Goal: Task Accomplishment & Management: Manage account settings

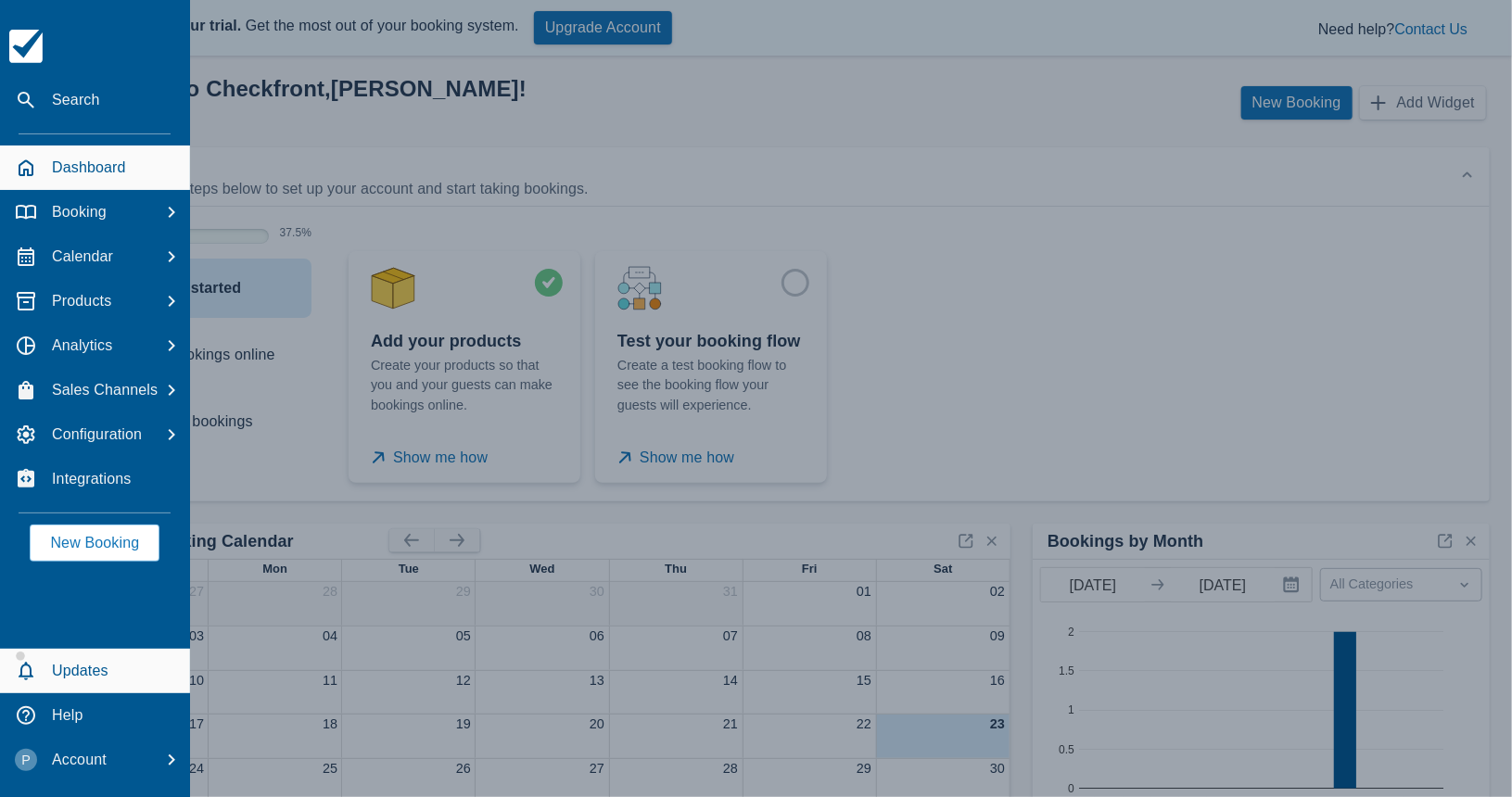
click at [103, 664] on span "button" at bounding box center [100, 664] width 190 height 45
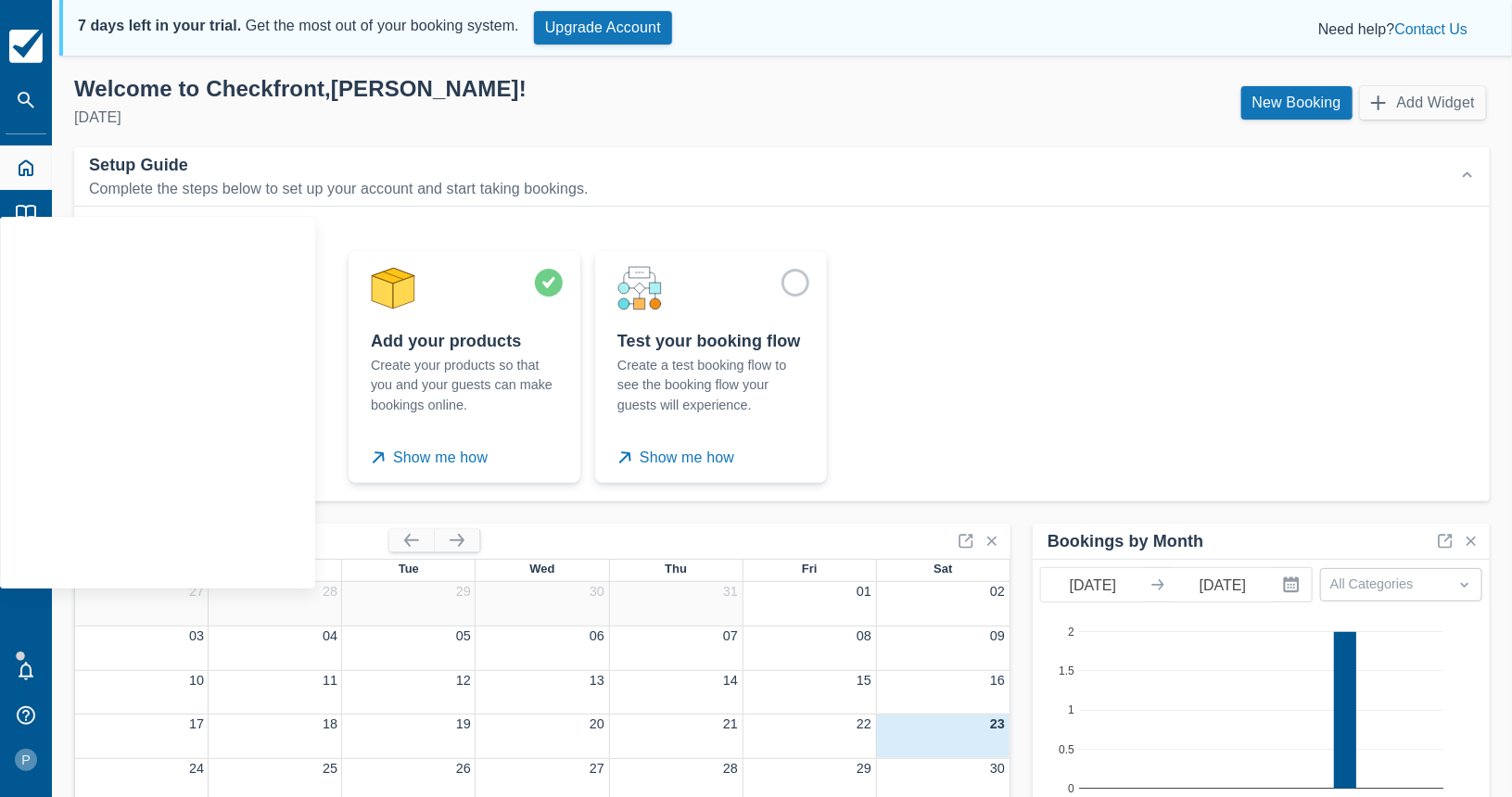
click at [848, 299] on div "Add your products Create your products so that you and your guests can make boo…" at bounding box center [908, 366] width 1134 height 246
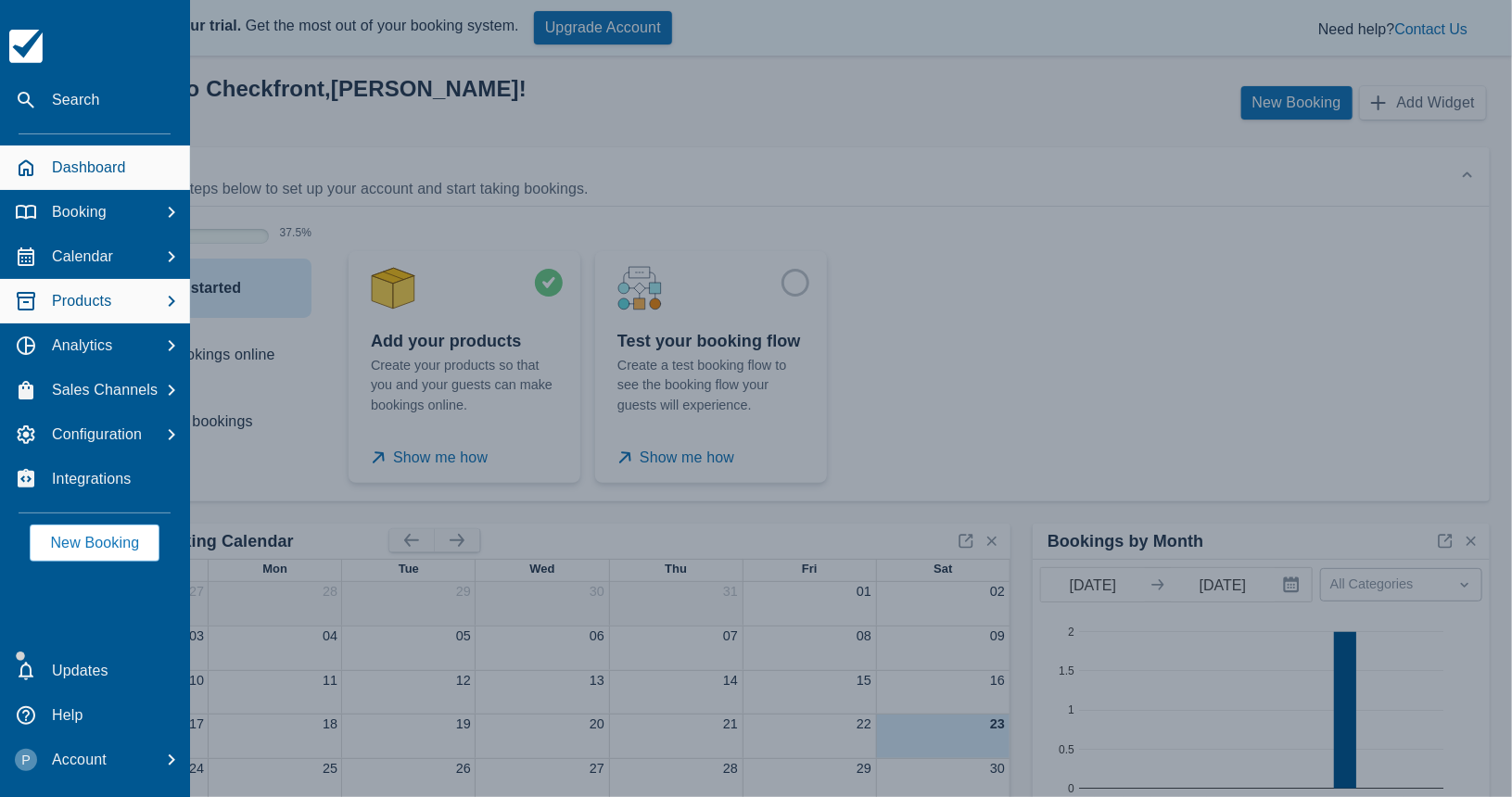
click at [101, 294] on p "Products" at bounding box center [82, 301] width 60 height 22
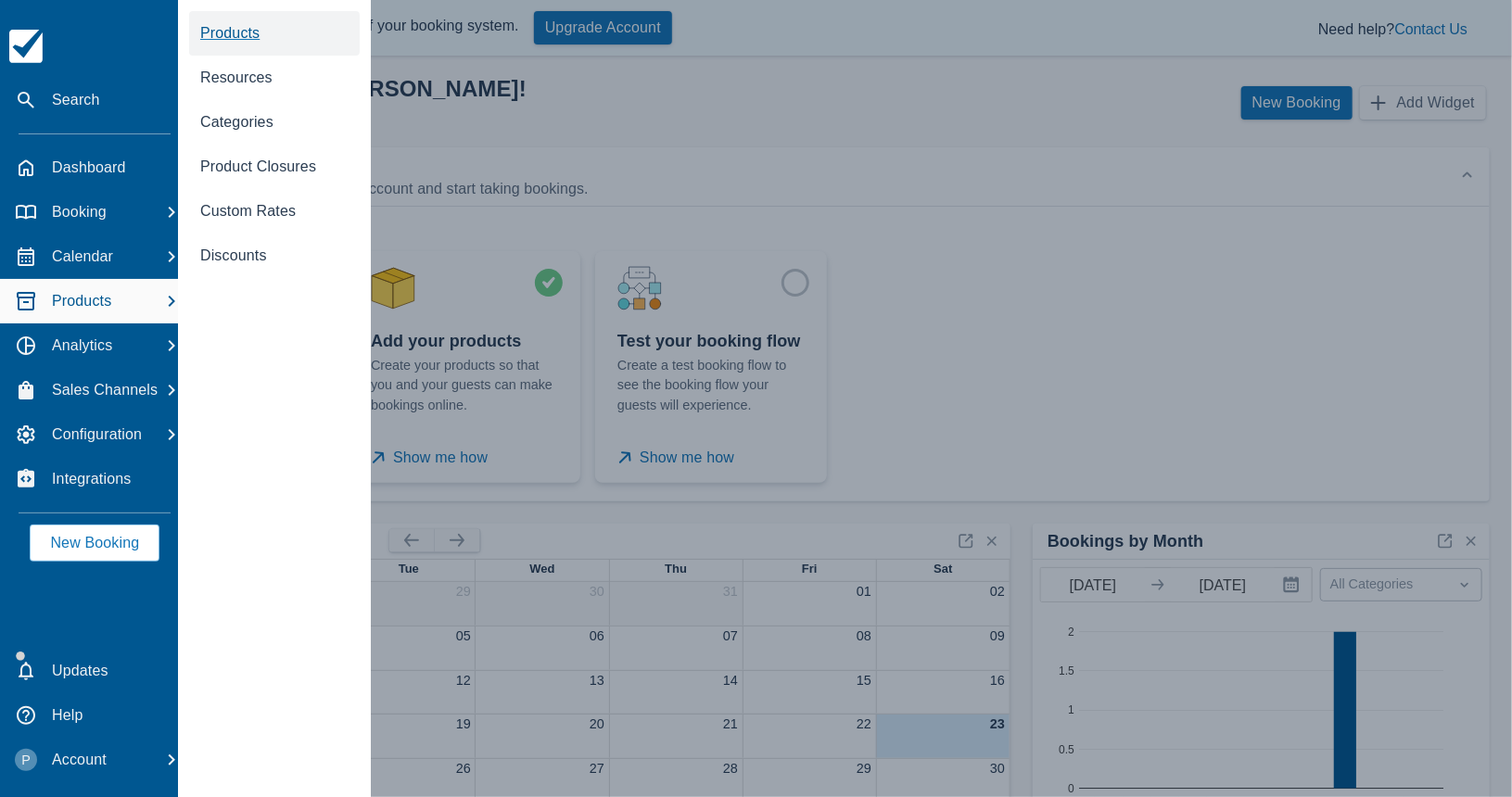
click at [247, 32] on span "Products" at bounding box center [230, 33] width 60 height 16
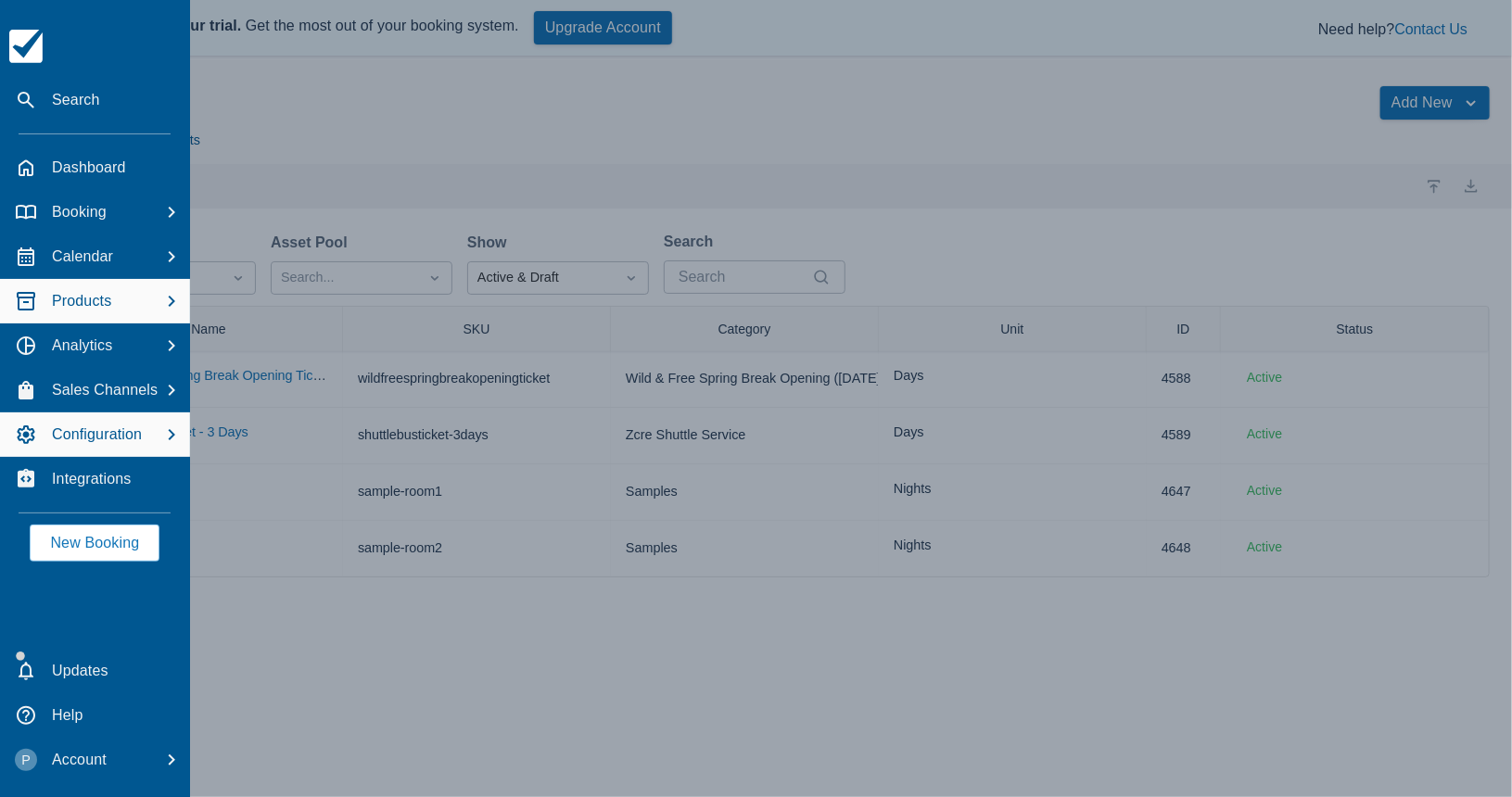
click at [114, 436] on p "Configuration" at bounding box center [97, 434] width 90 height 22
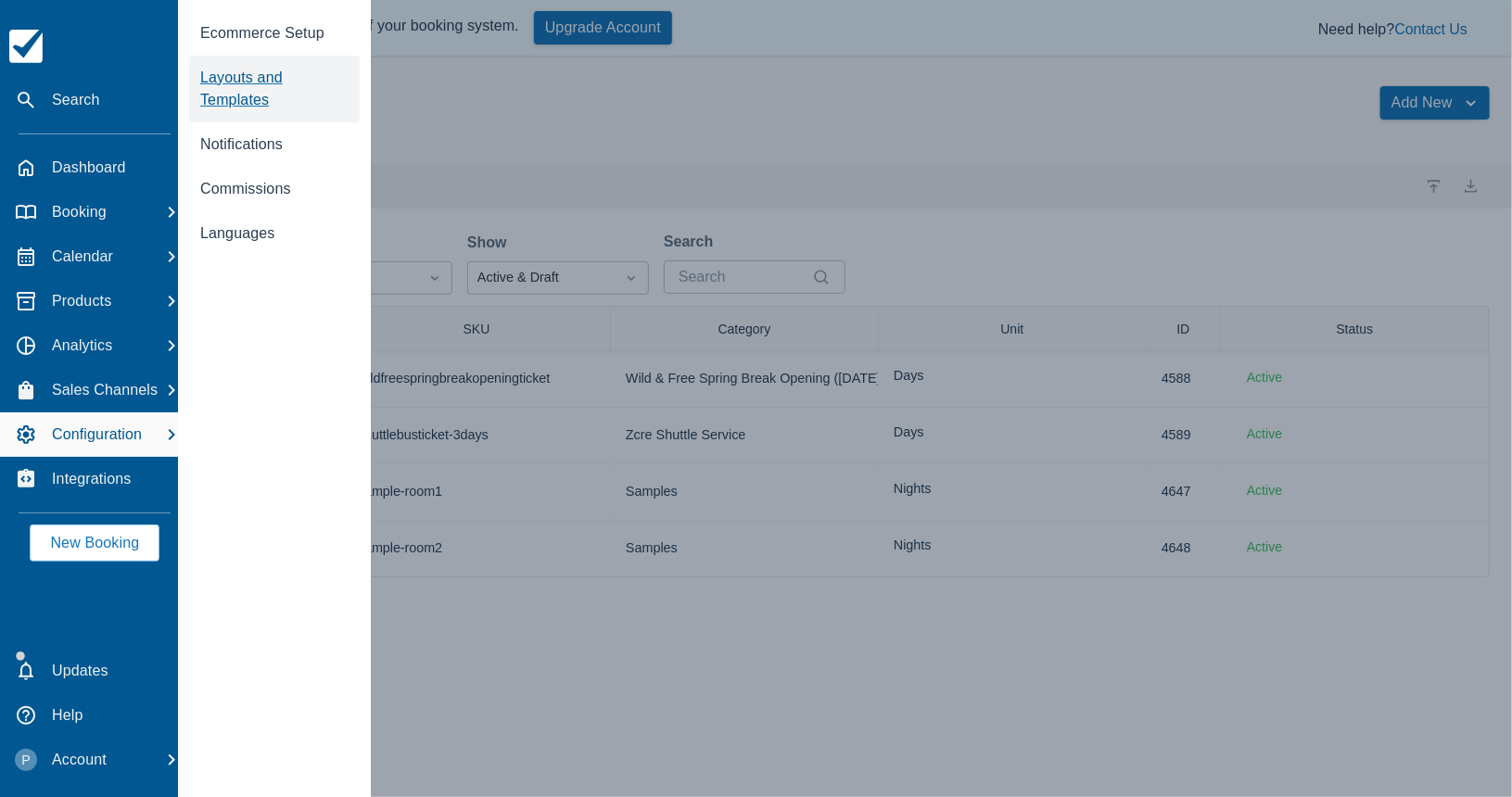
click at [231, 85] on span "Layouts and Templates" at bounding box center [241, 88] width 83 height 38
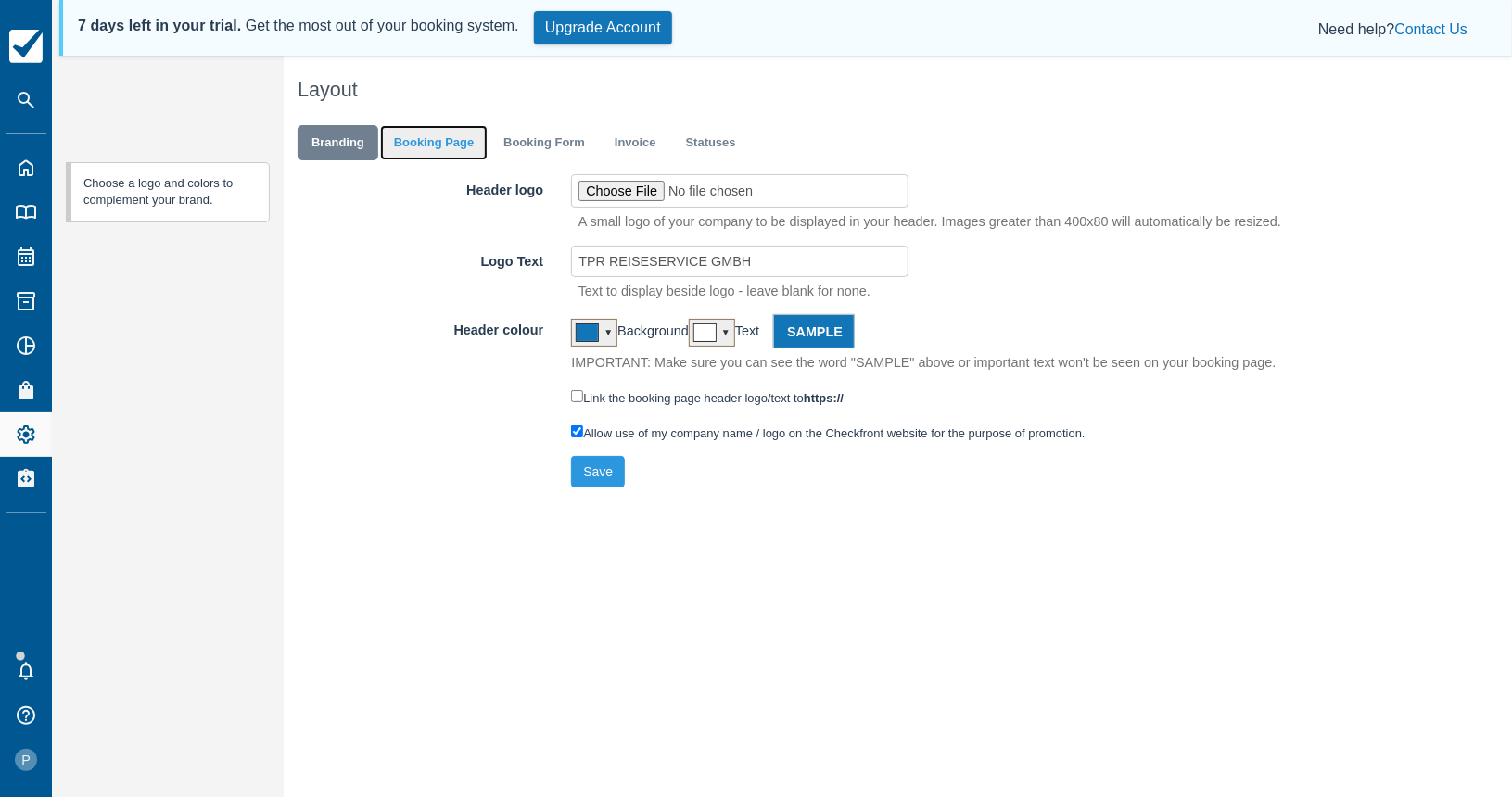
click at [423, 133] on link "Booking Page" at bounding box center [435, 143] width 108 height 36
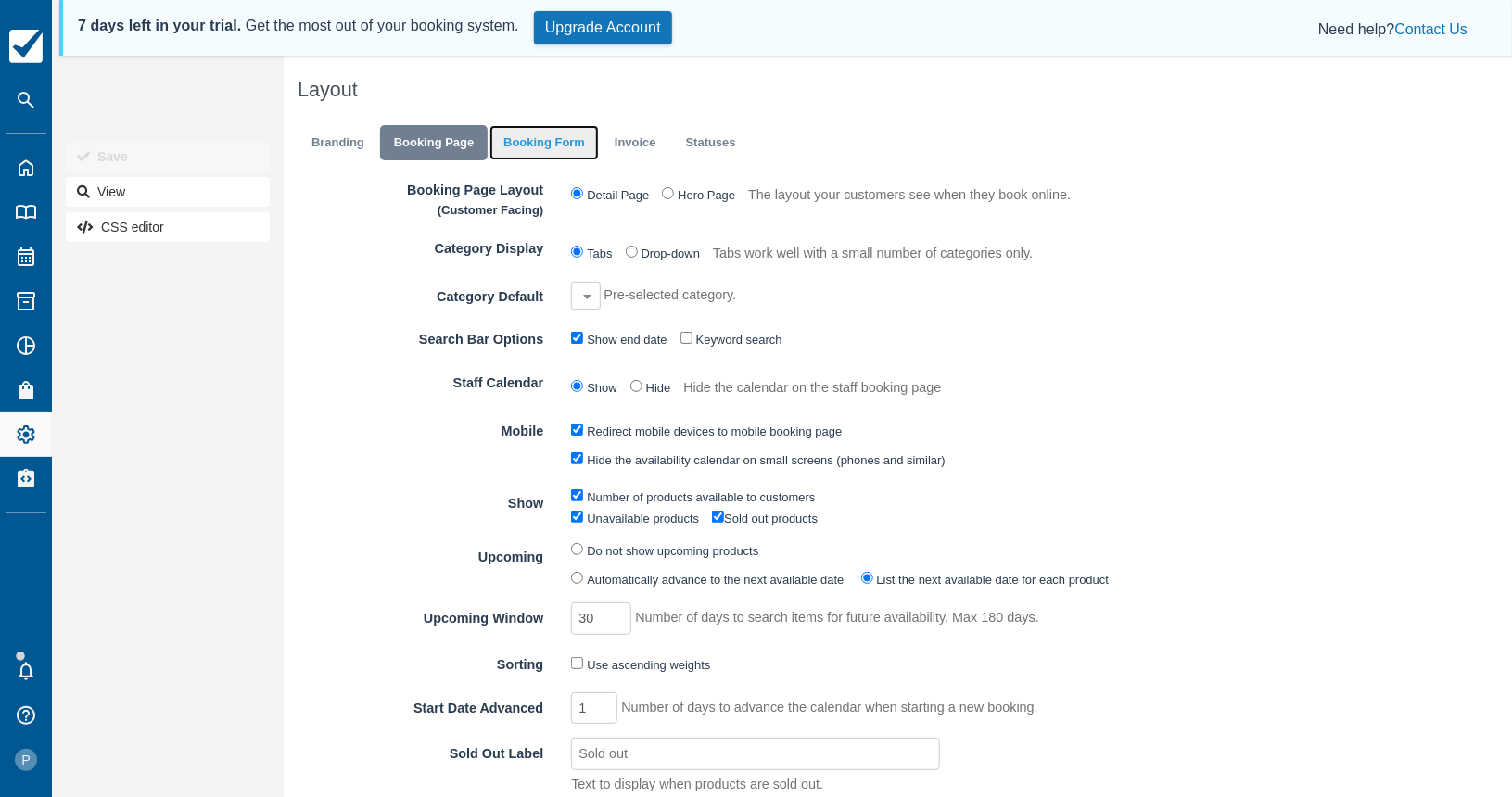
click at [545, 126] on link "Booking Form" at bounding box center [544, 143] width 110 height 36
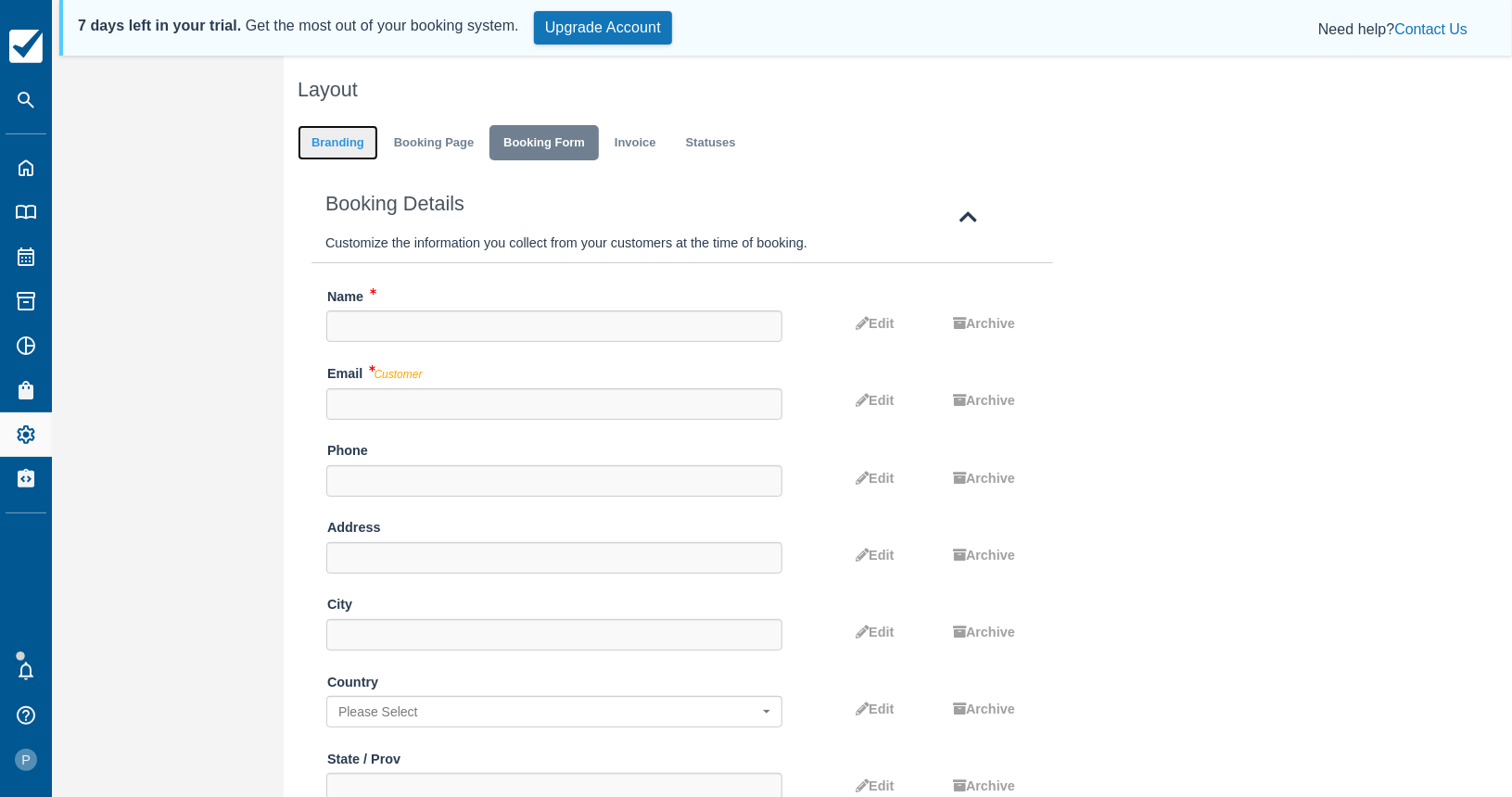
click at [329, 139] on link "Branding" at bounding box center [338, 143] width 81 height 36
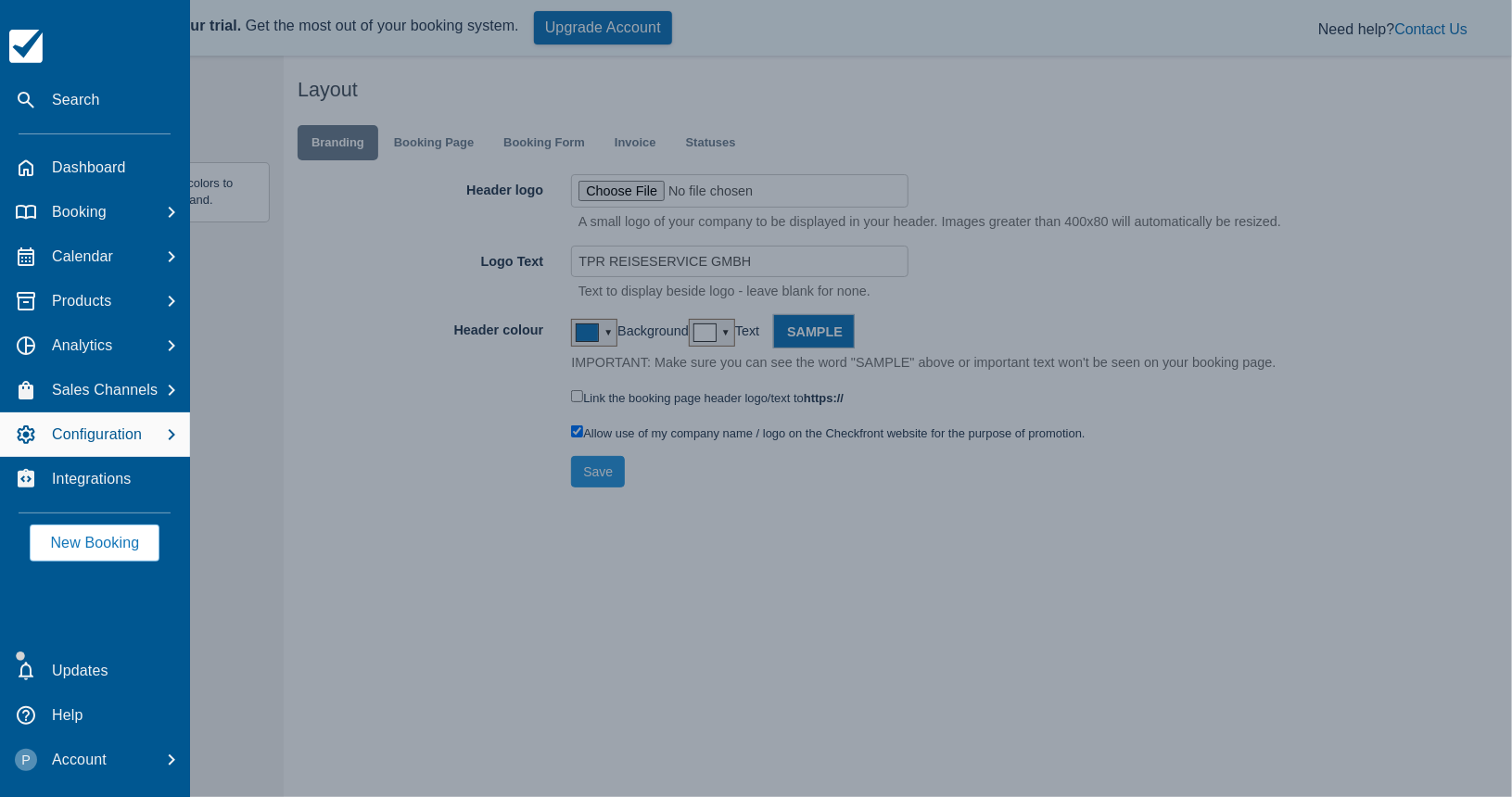
click at [73, 431] on p "Configuration" at bounding box center [97, 434] width 90 height 22
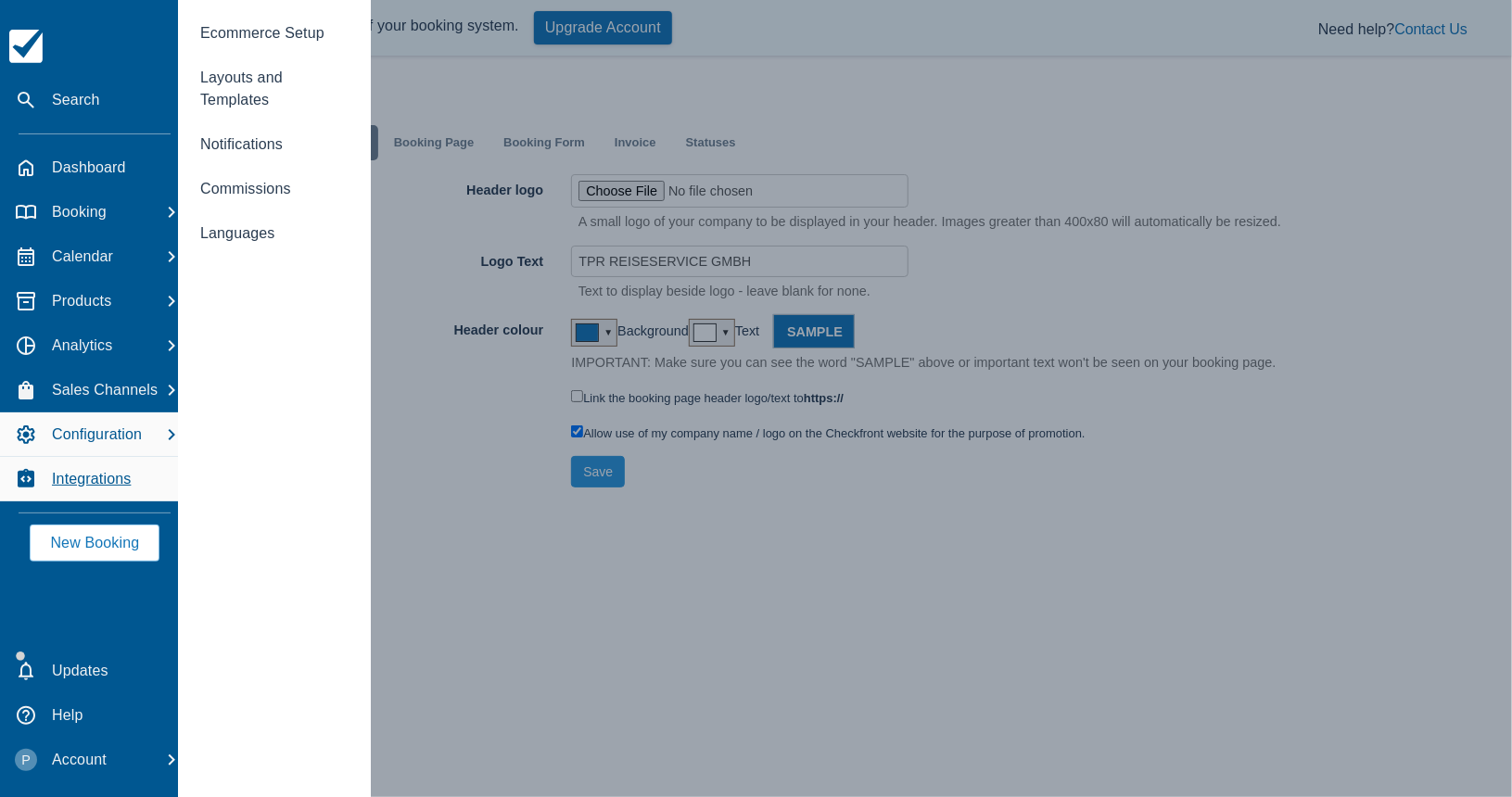
click at [87, 481] on p "Integrations" at bounding box center [91, 479] width 79 height 22
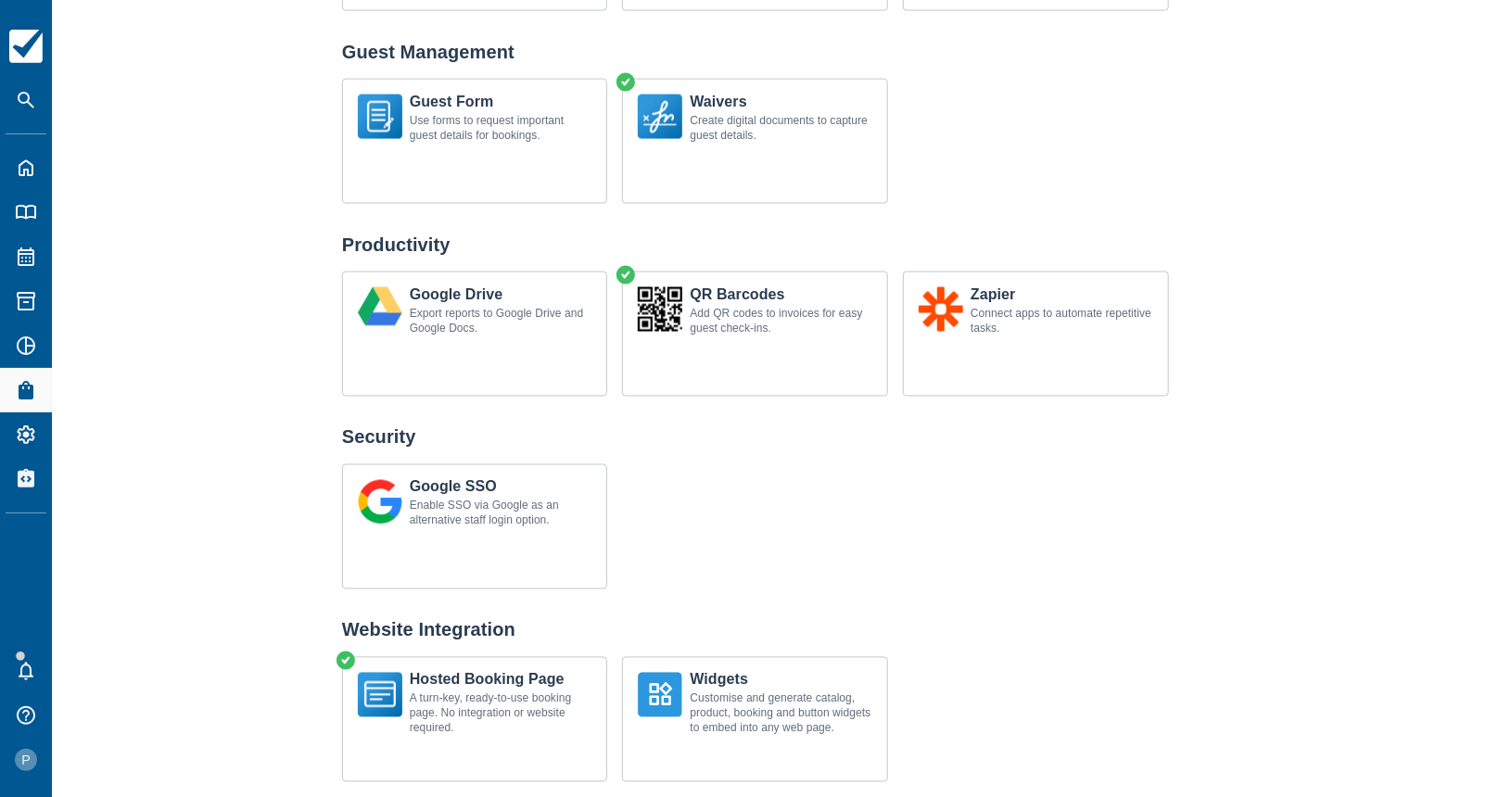
scroll to position [1400, 0]
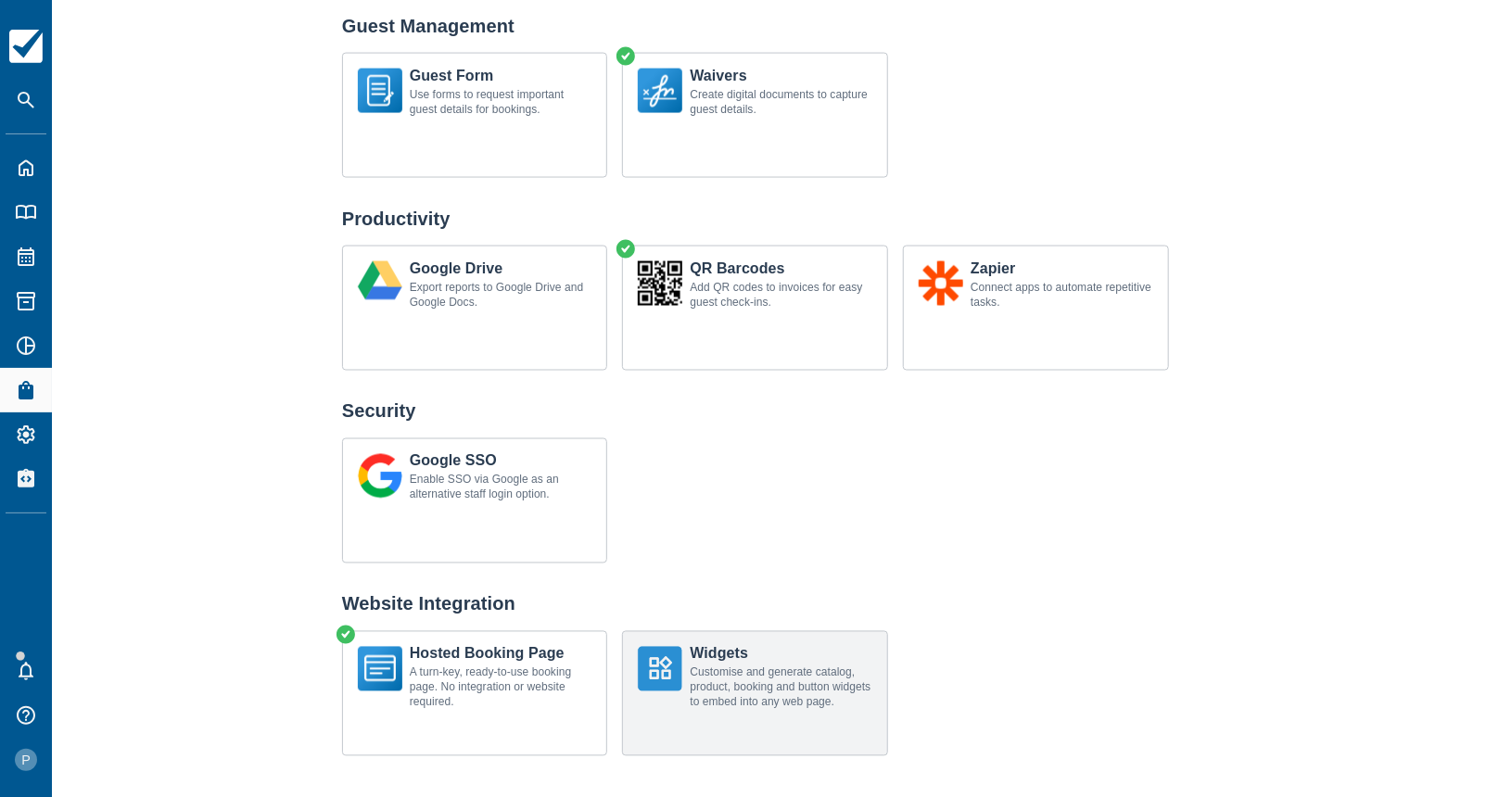
click at [770, 674] on div "Customise and generate catalog, product, booking and button widgets to embed in…" at bounding box center [781, 688] width 182 height 45
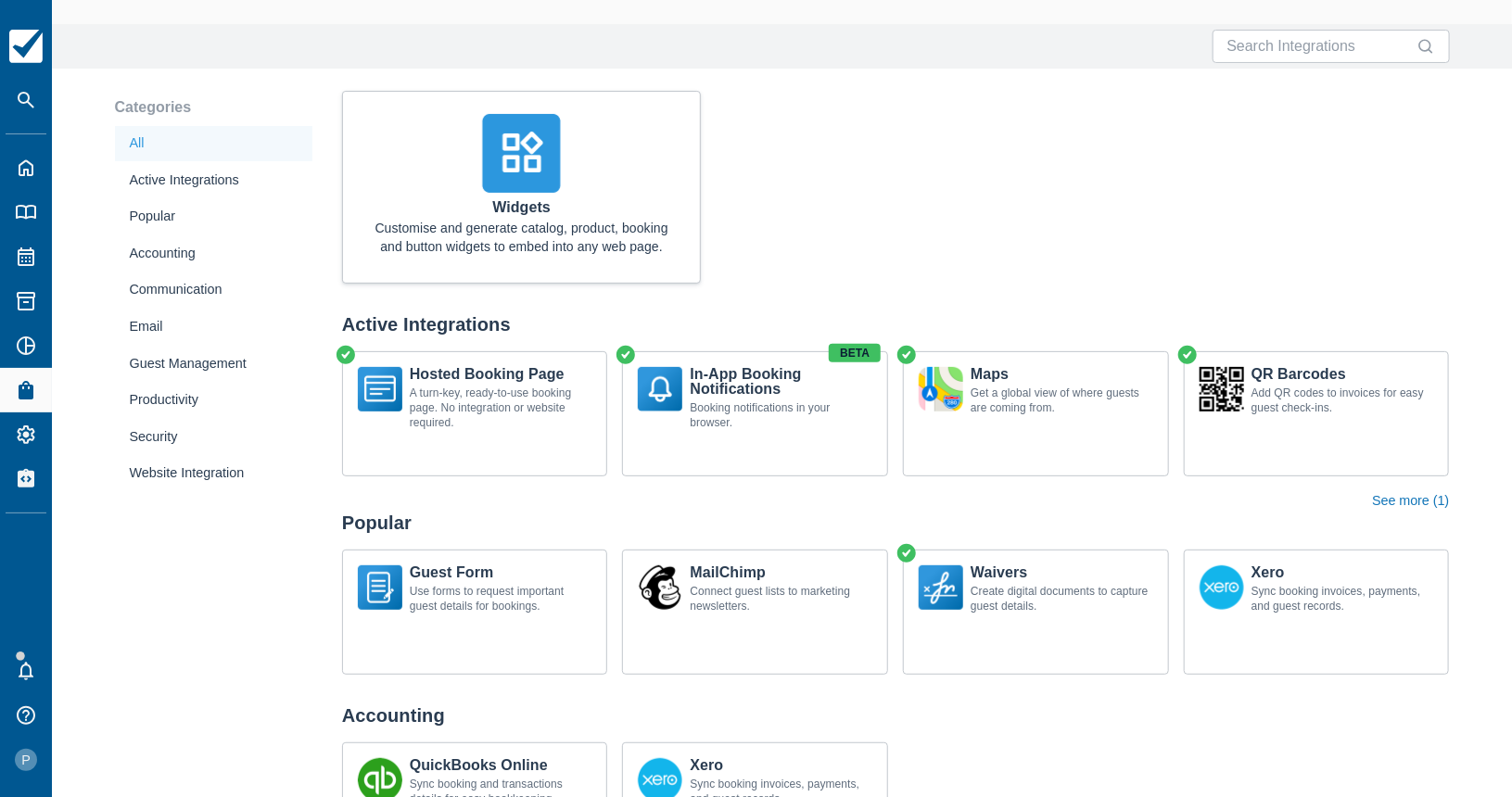
scroll to position [0, 0]
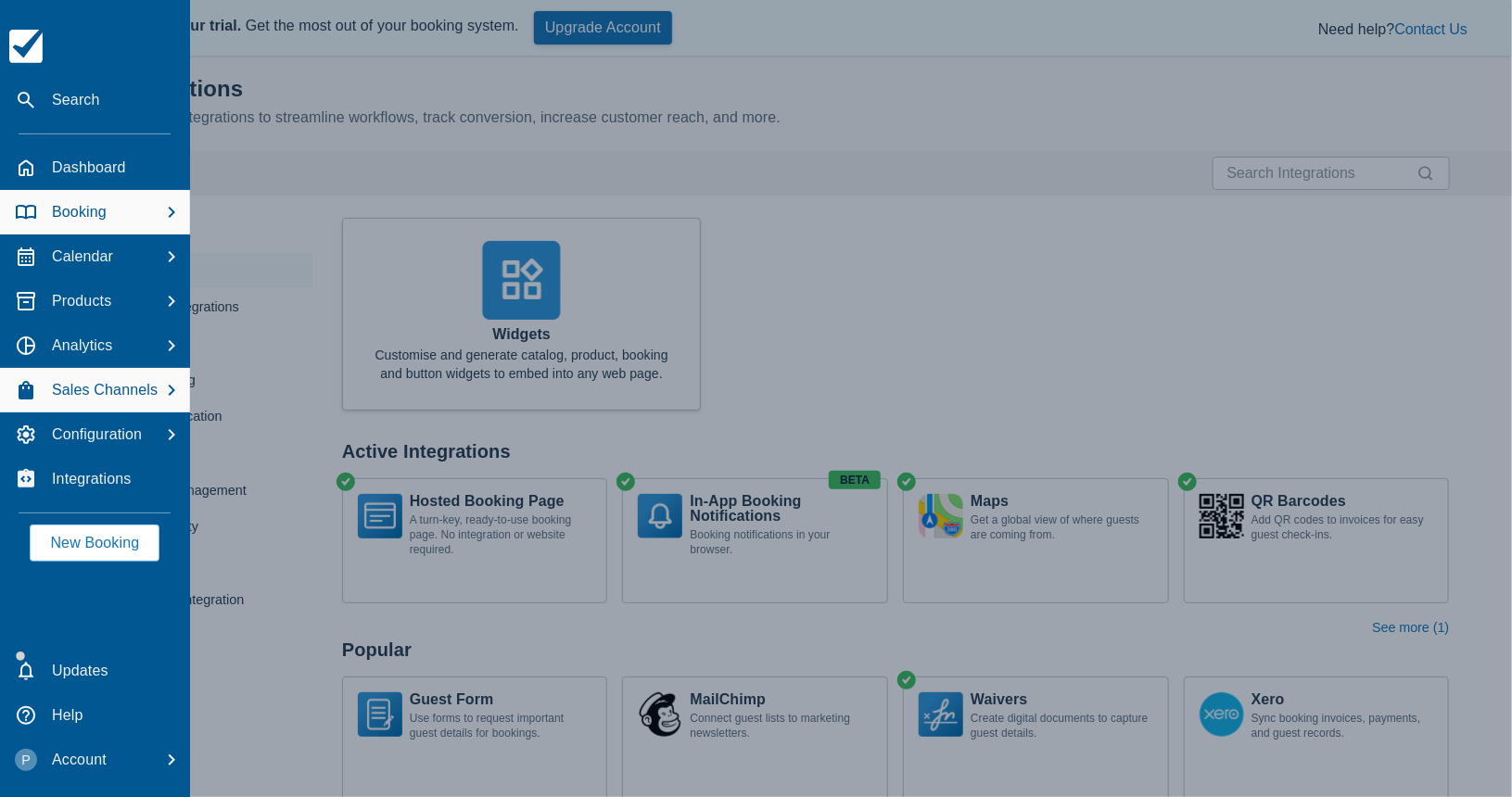
click at [83, 201] on p "Booking" at bounding box center [79, 212] width 55 height 22
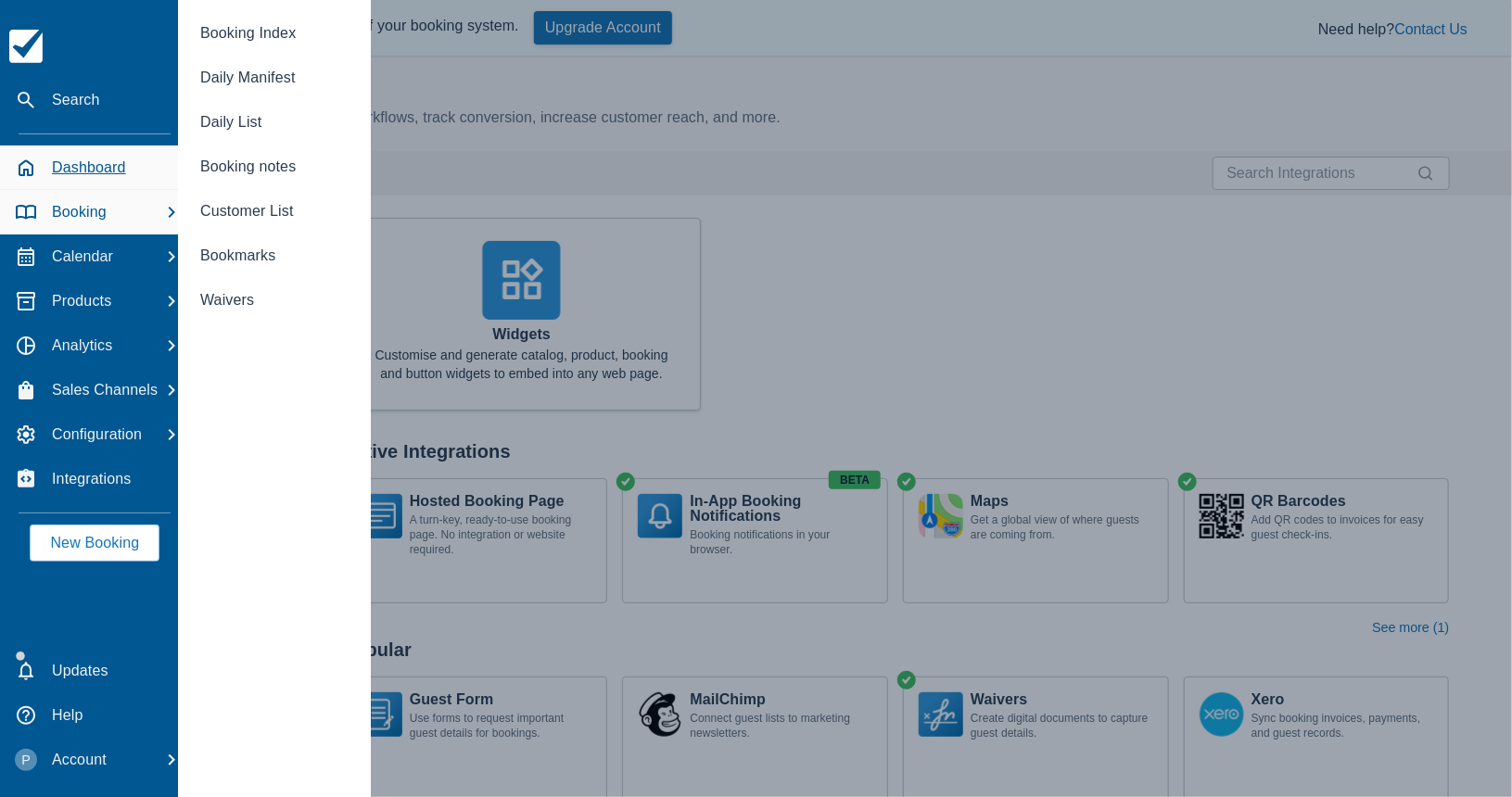
click at [102, 173] on p "Dashboard" at bounding box center [89, 167] width 74 height 22
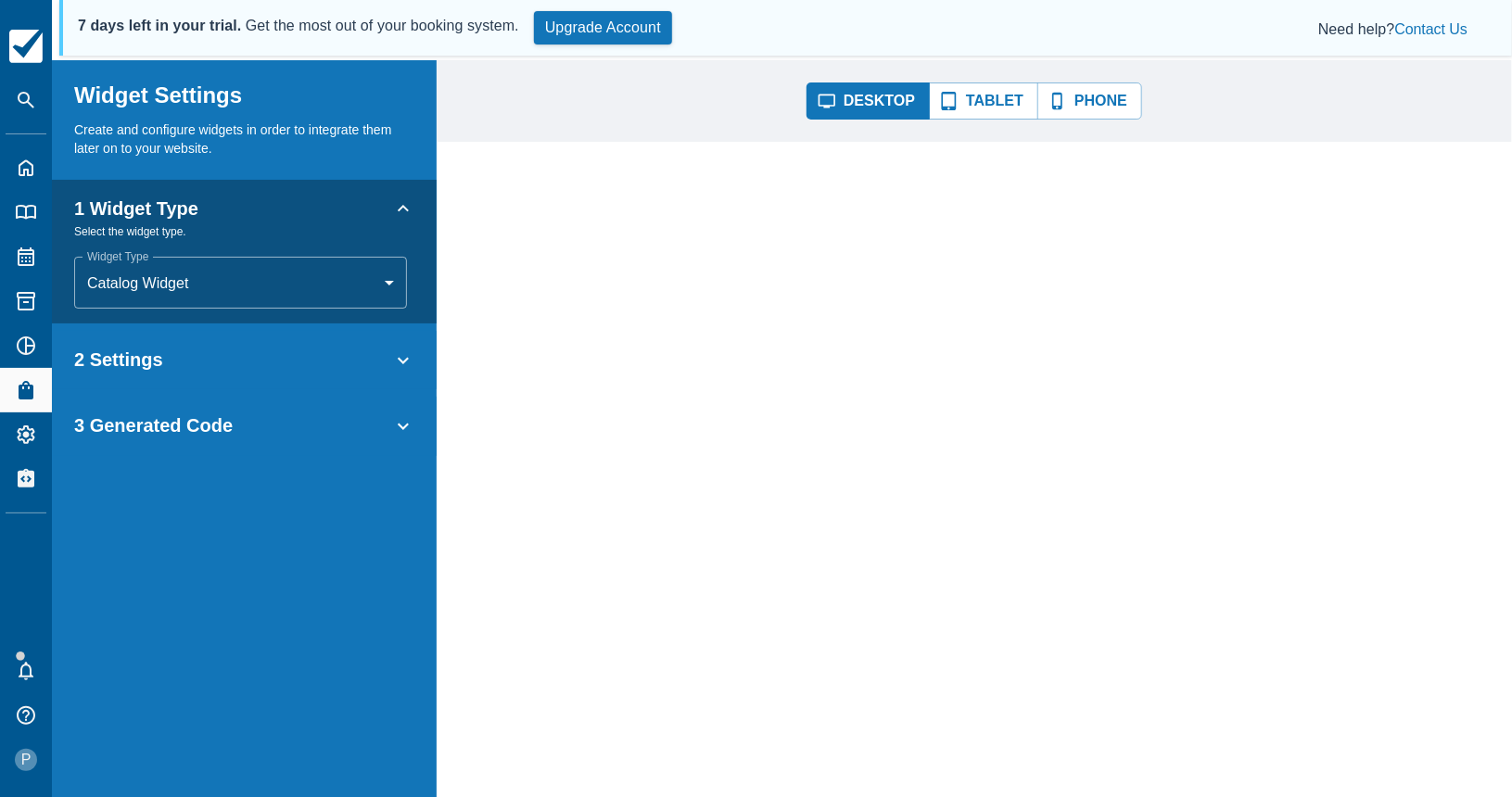
click at [313, 356] on div "2 Settings" at bounding box center [234, 360] width 318 height 21
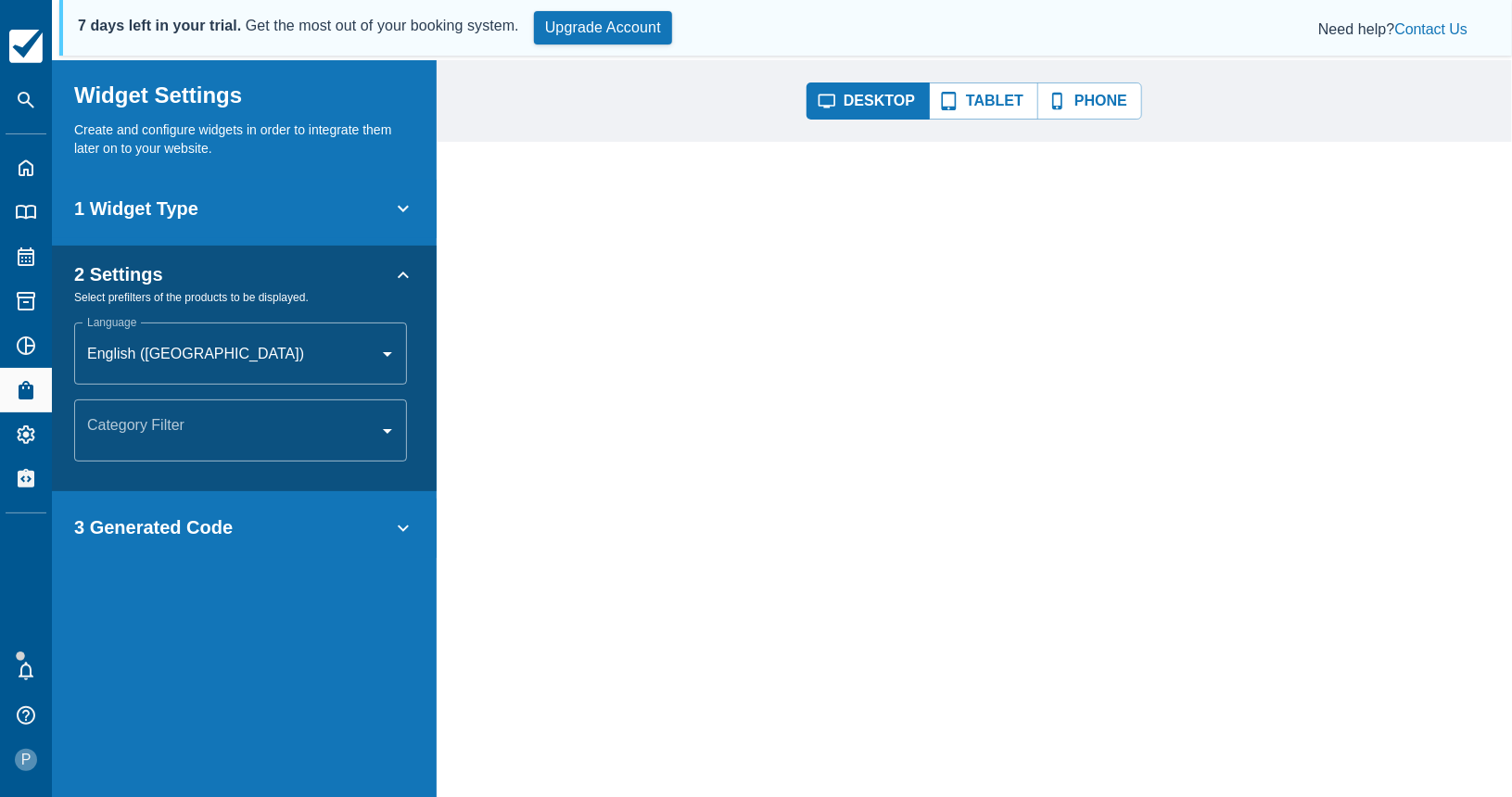
click at [304, 522] on div "3 Generated Code" at bounding box center [234, 527] width 318 height 21
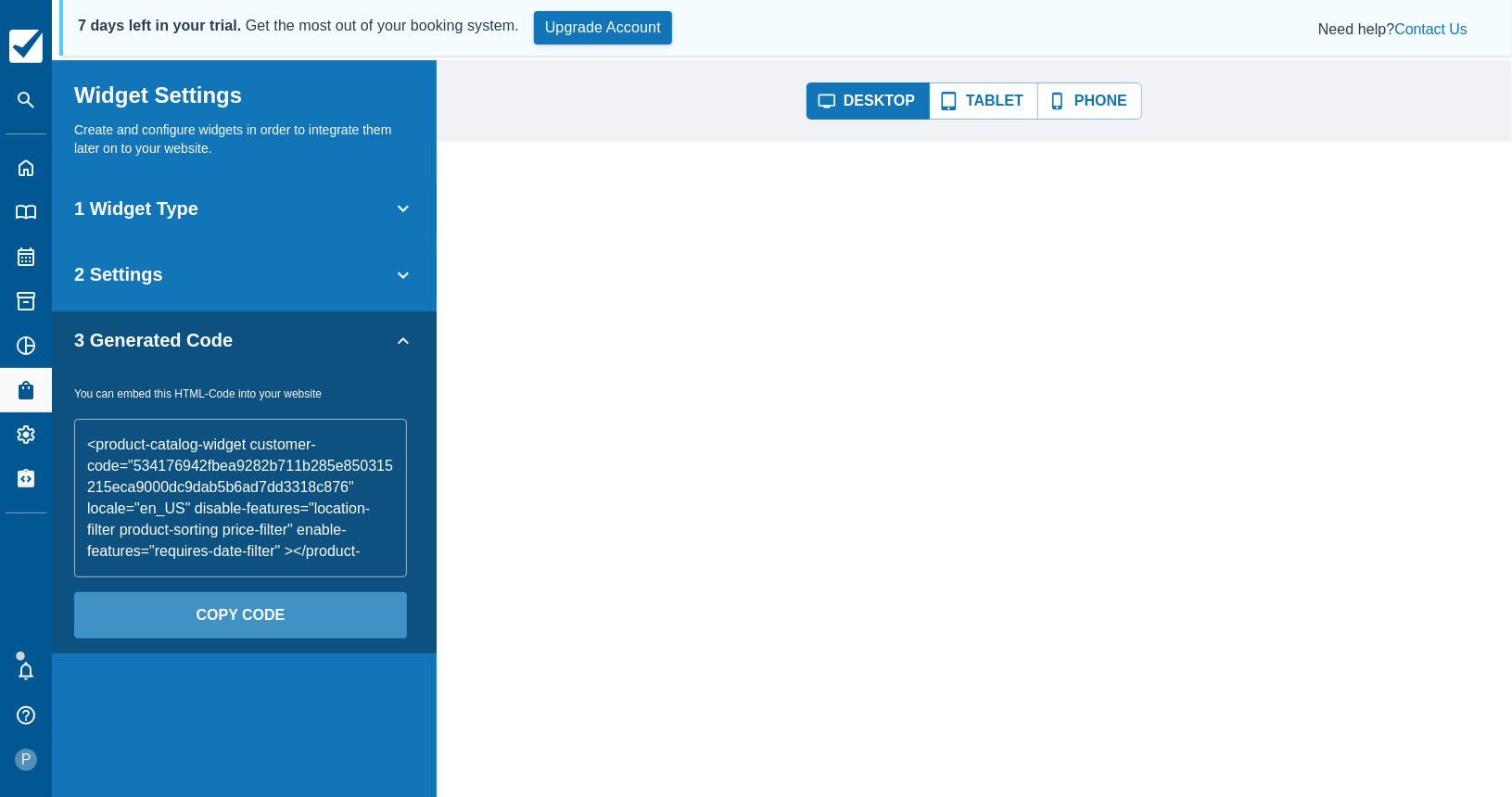
click at [304, 195] on div "1 Widget Type" at bounding box center [245, 208] width 385 height 59
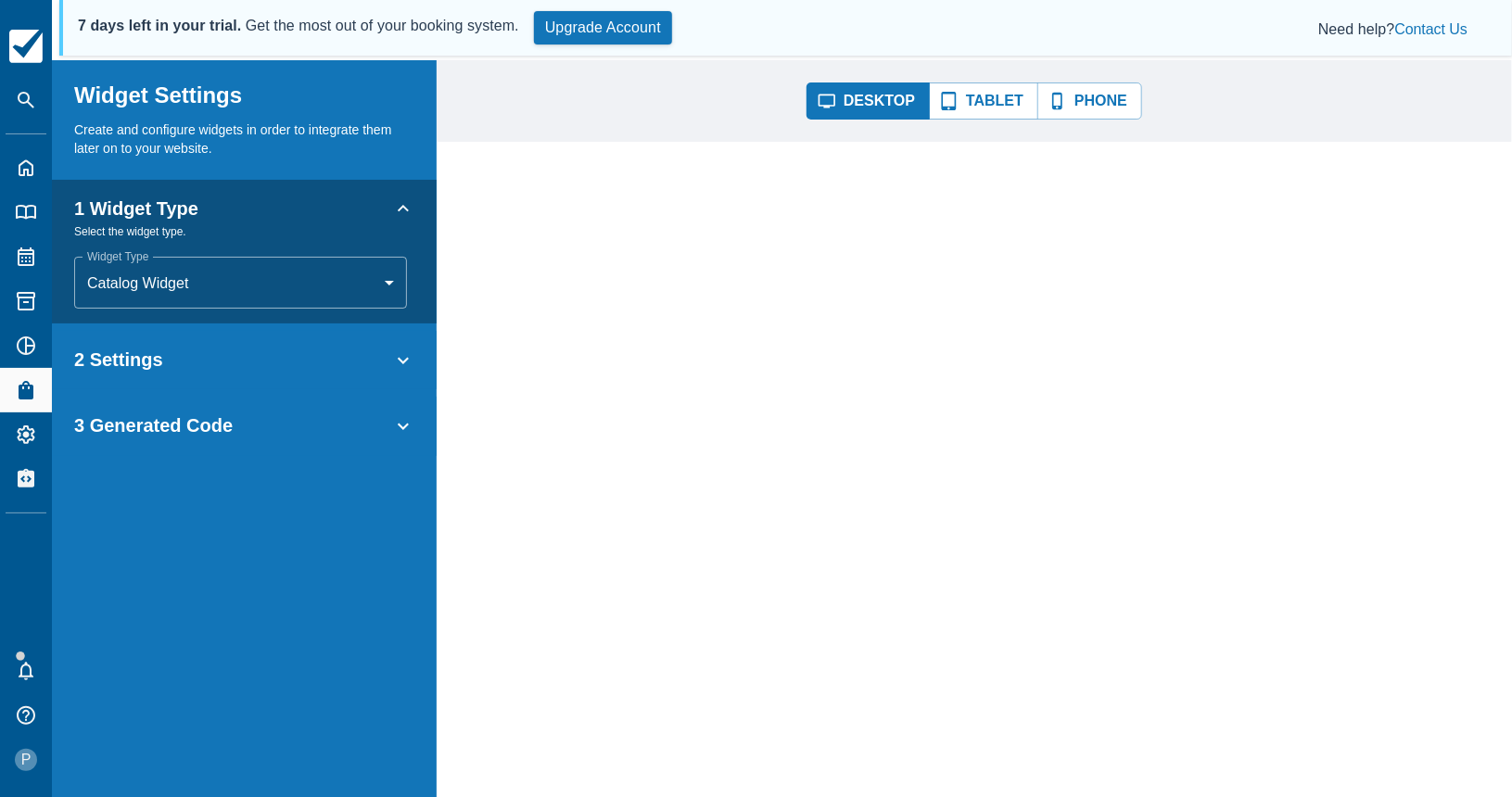
scroll to position [60, 0]
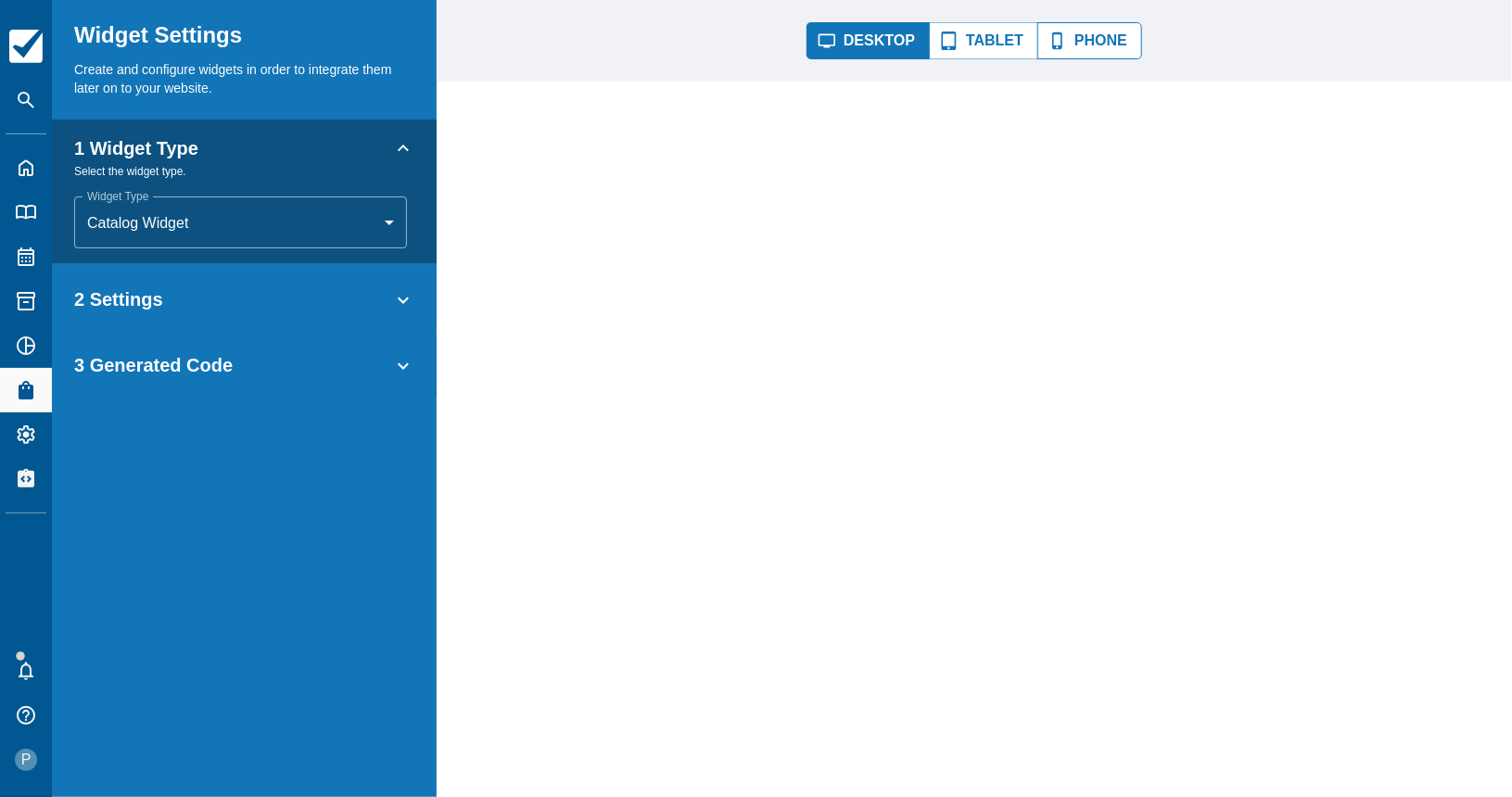
click at [1102, 35] on button "Phone" at bounding box center [1090, 41] width 105 height 37
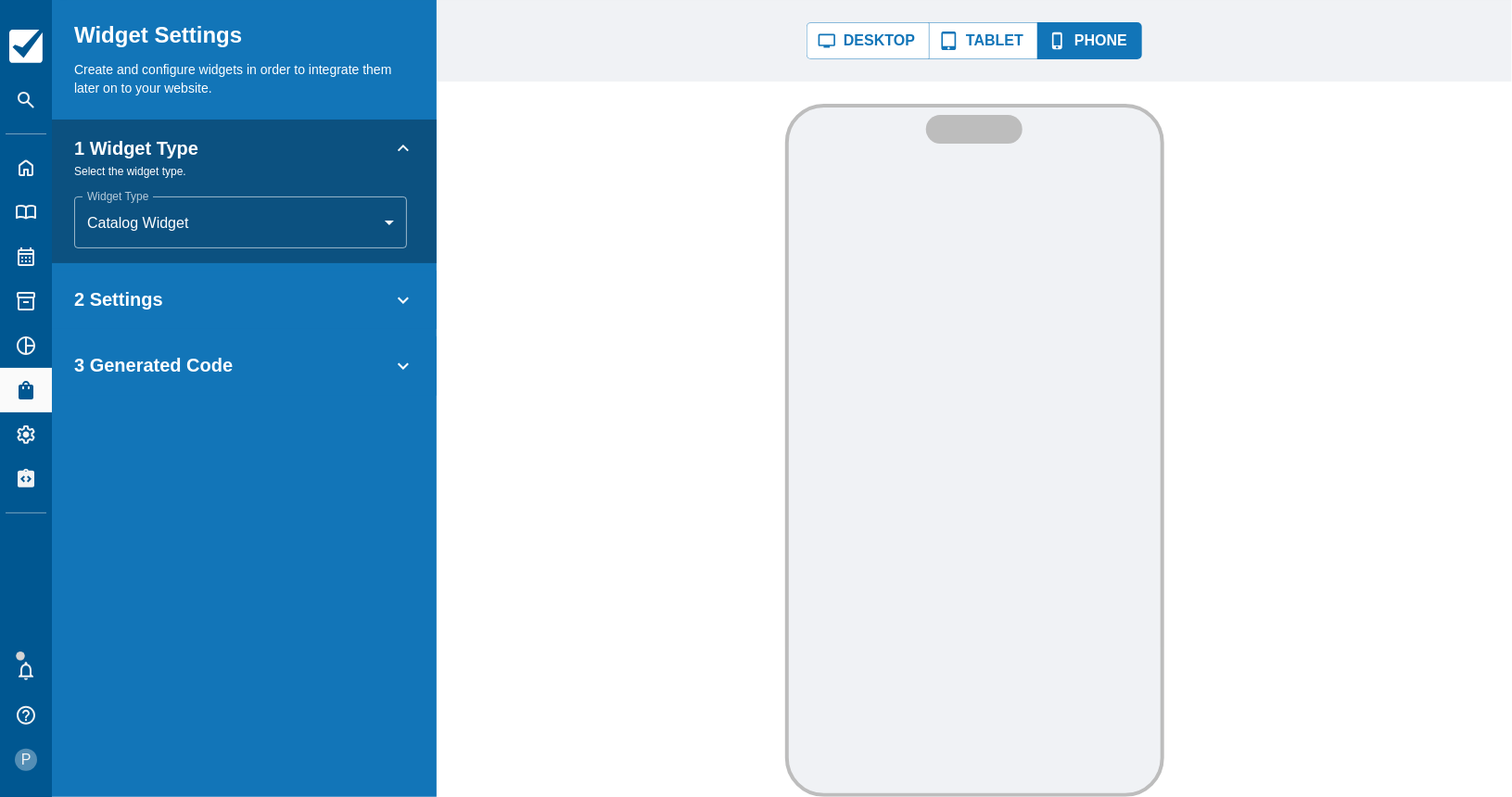
click at [394, 322] on div "2 Settings" at bounding box center [245, 299] width 385 height 59
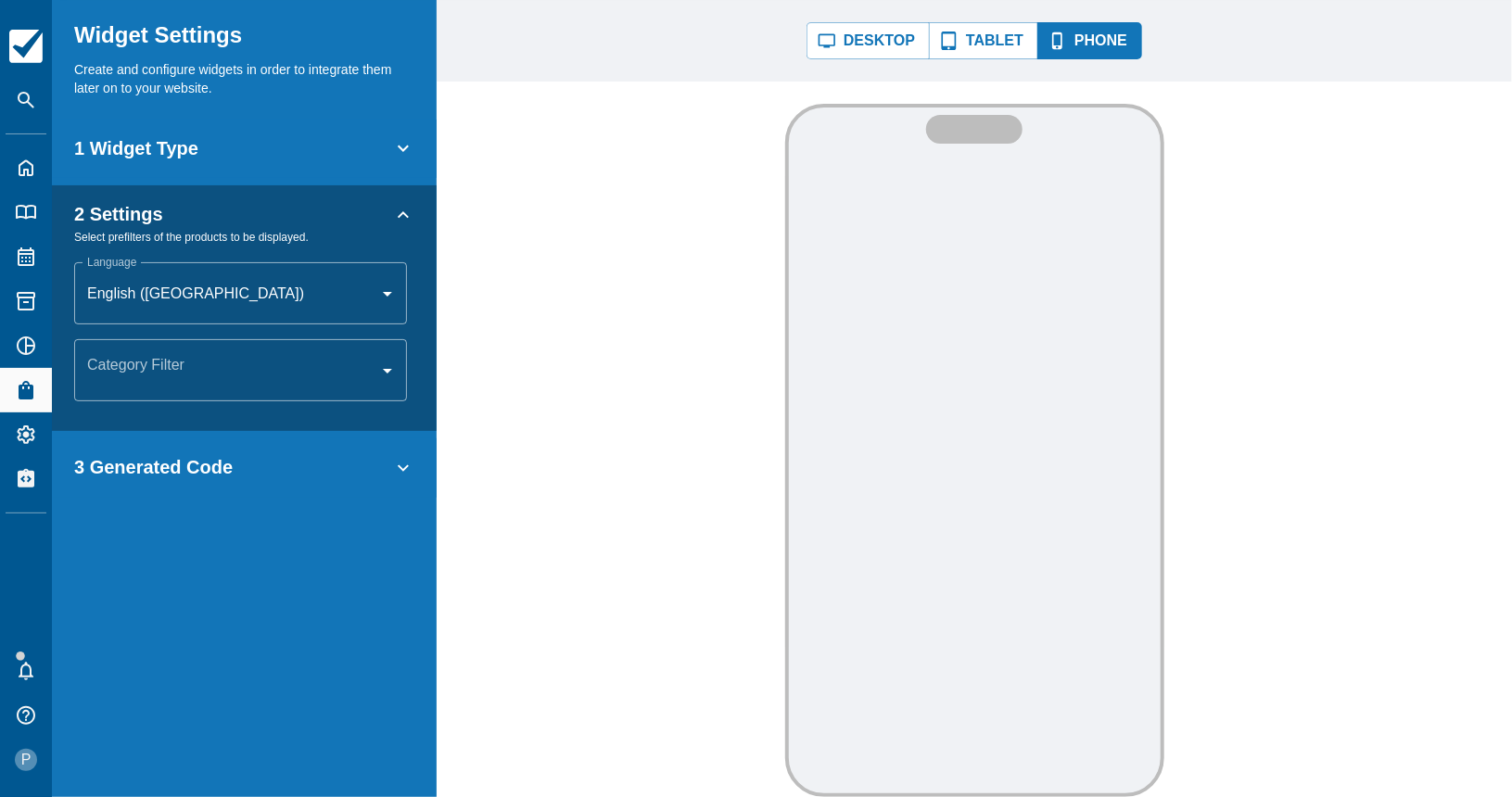
click at [363, 138] on div "1 Widget Type" at bounding box center [234, 148] width 318 height 21
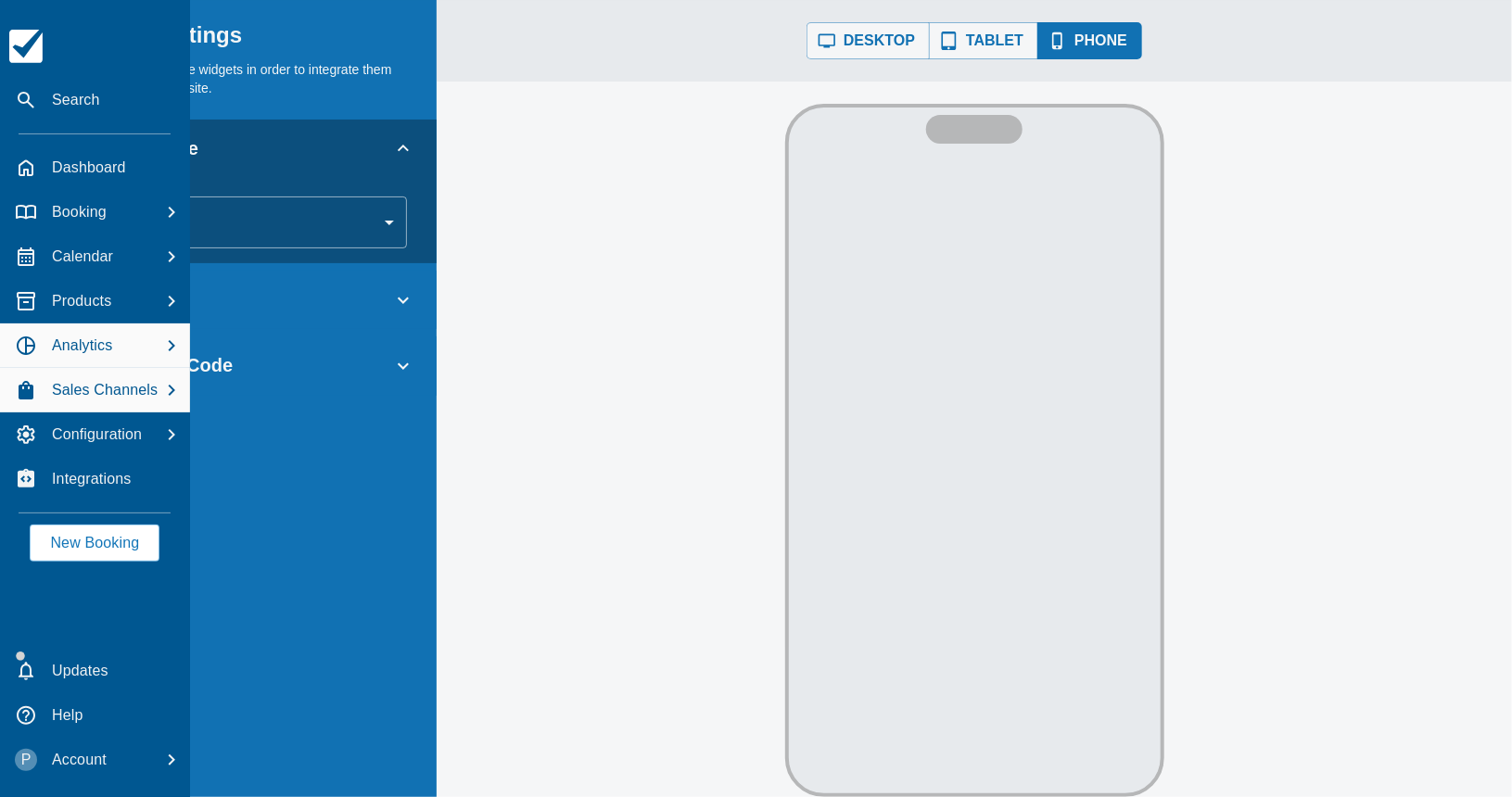
click at [34, 338] on icon "button" at bounding box center [26, 346] width 22 height 22
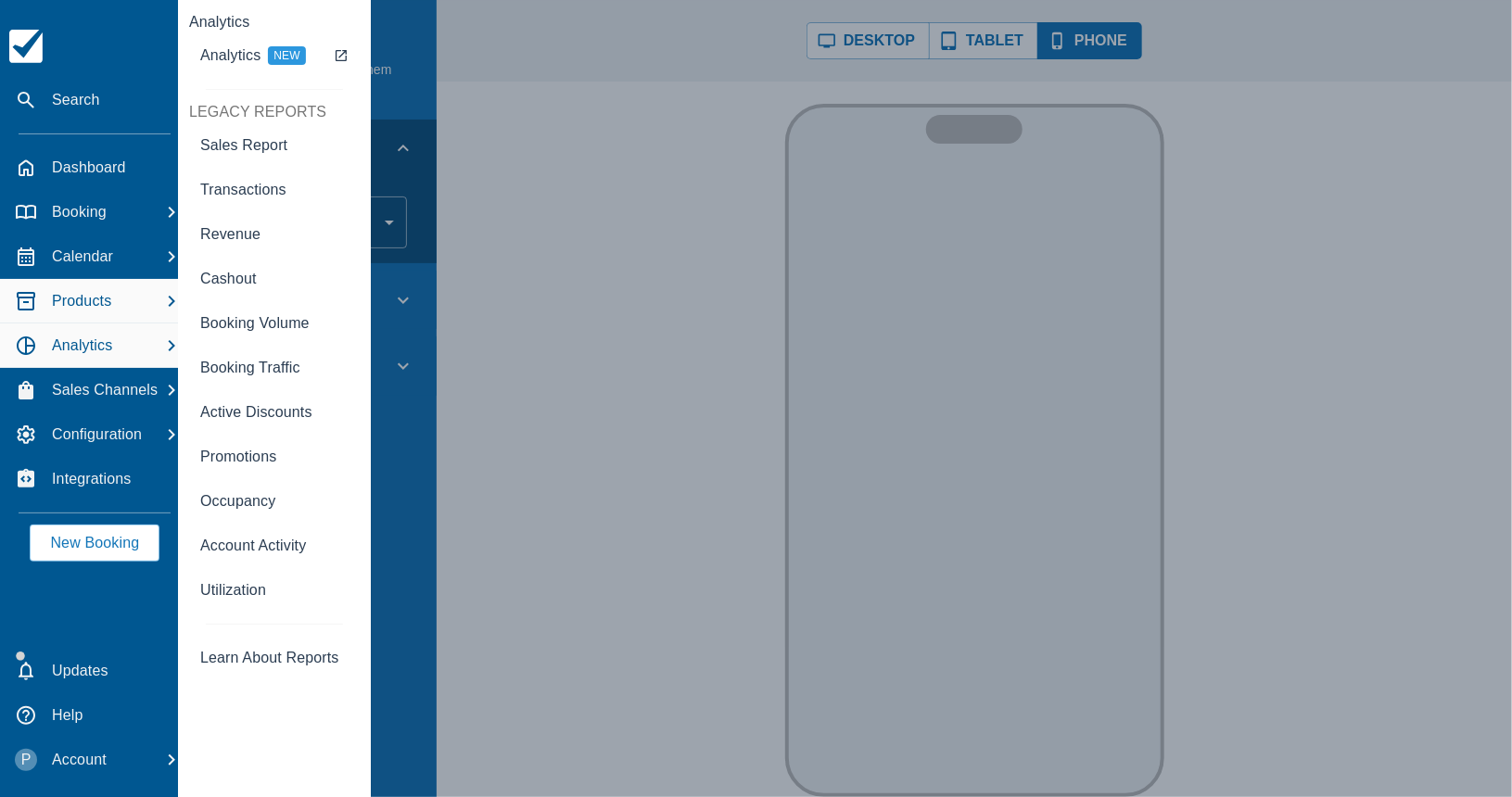
click at [61, 298] on p "Products" at bounding box center [82, 301] width 60 height 22
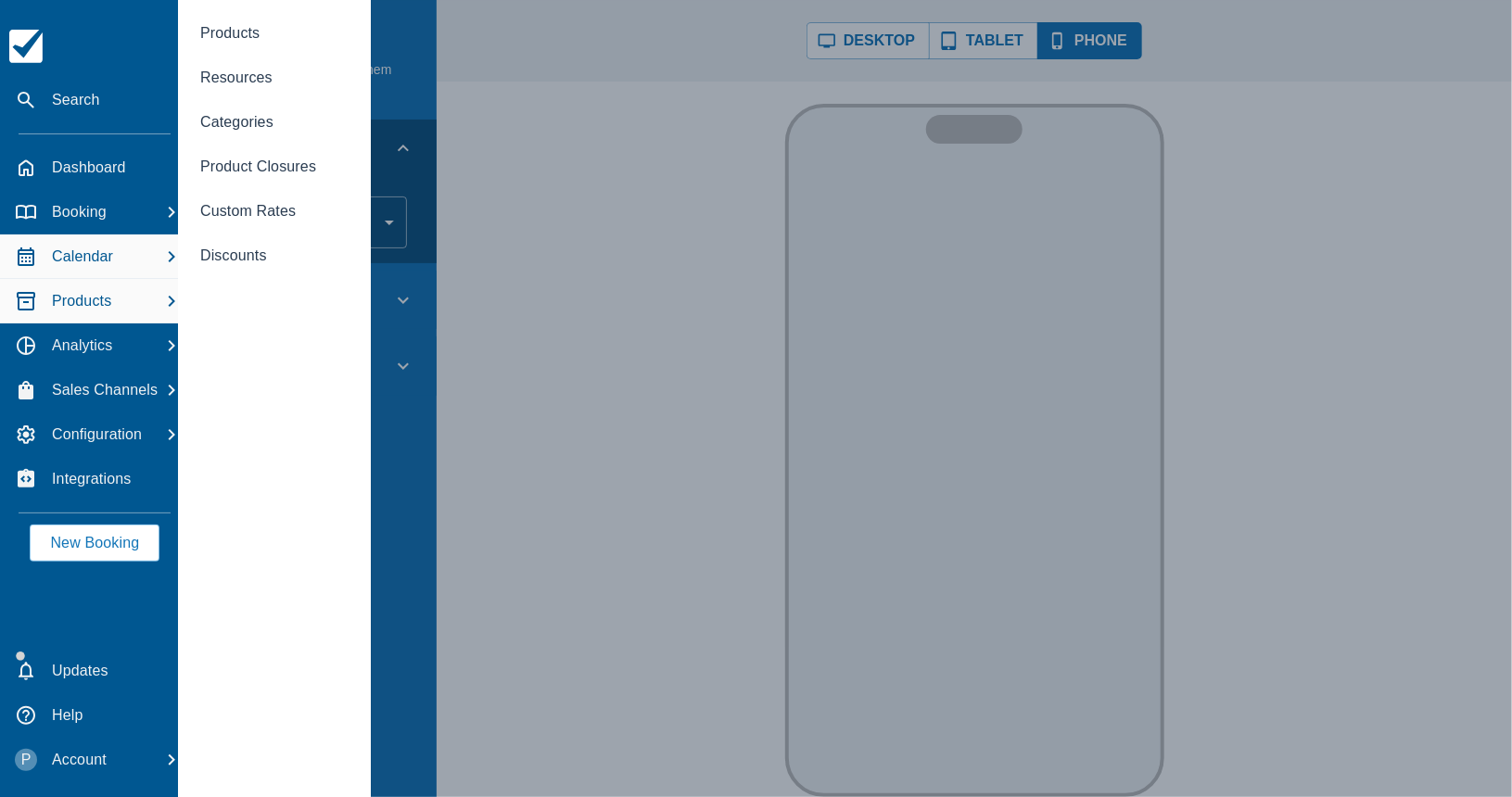
click at [100, 267] on div "Calendar" at bounding box center [95, 257] width 175 height 34
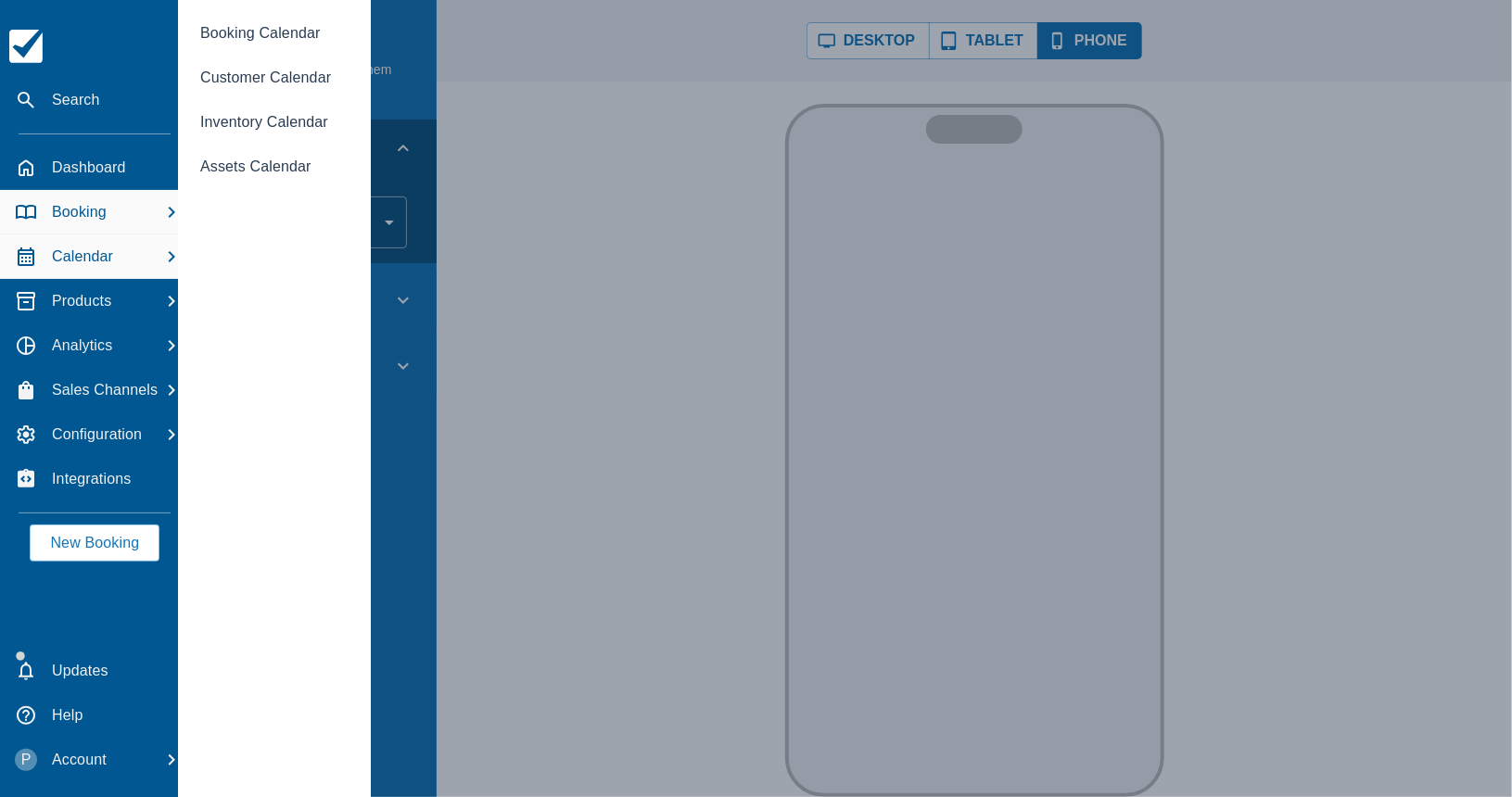
click at [112, 225] on div "Booking" at bounding box center [95, 212] width 175 height 34
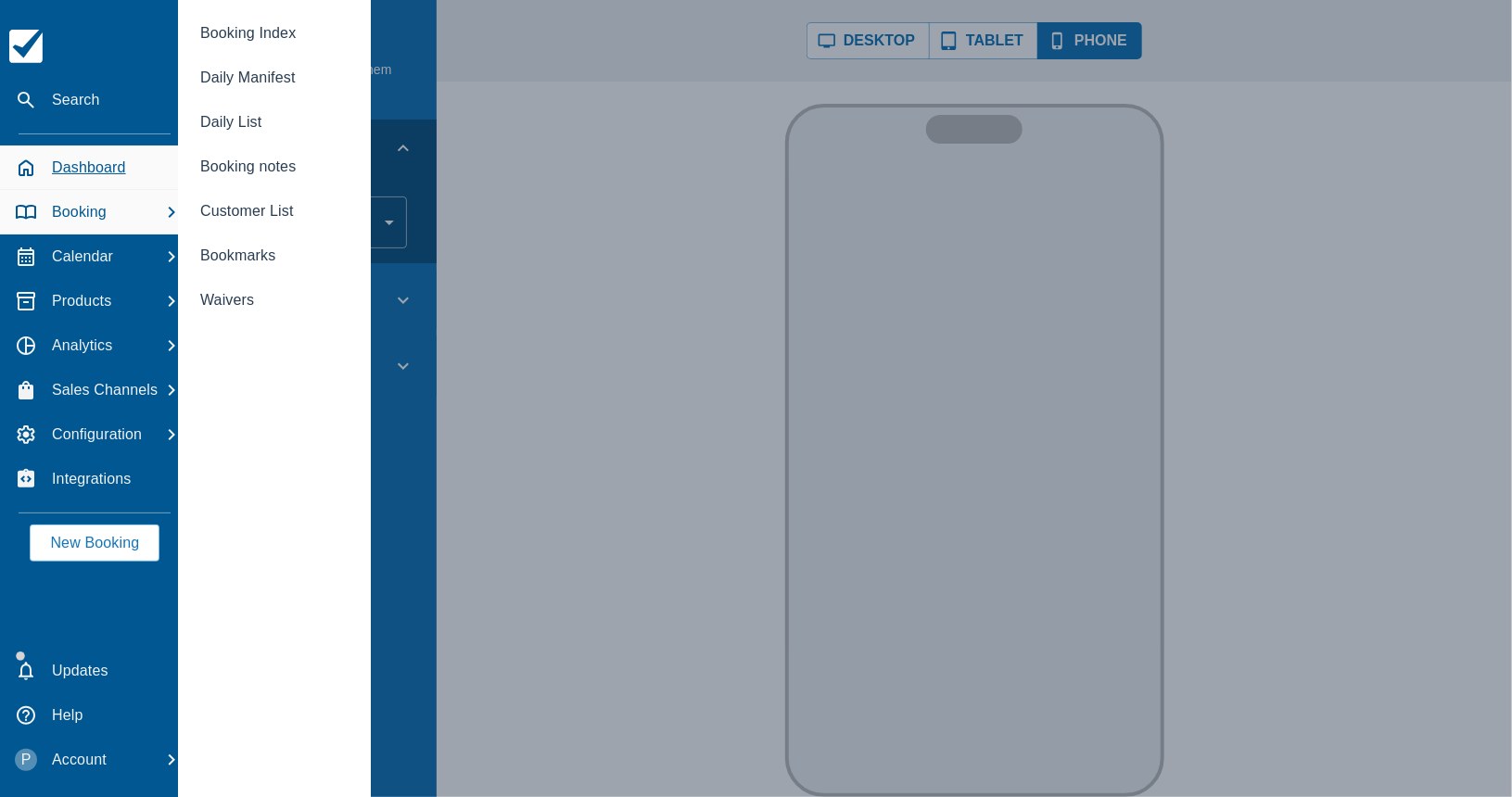
click at [114, 171] on p "Dashboard" at bounding box center [89, 167] width 74 height 22
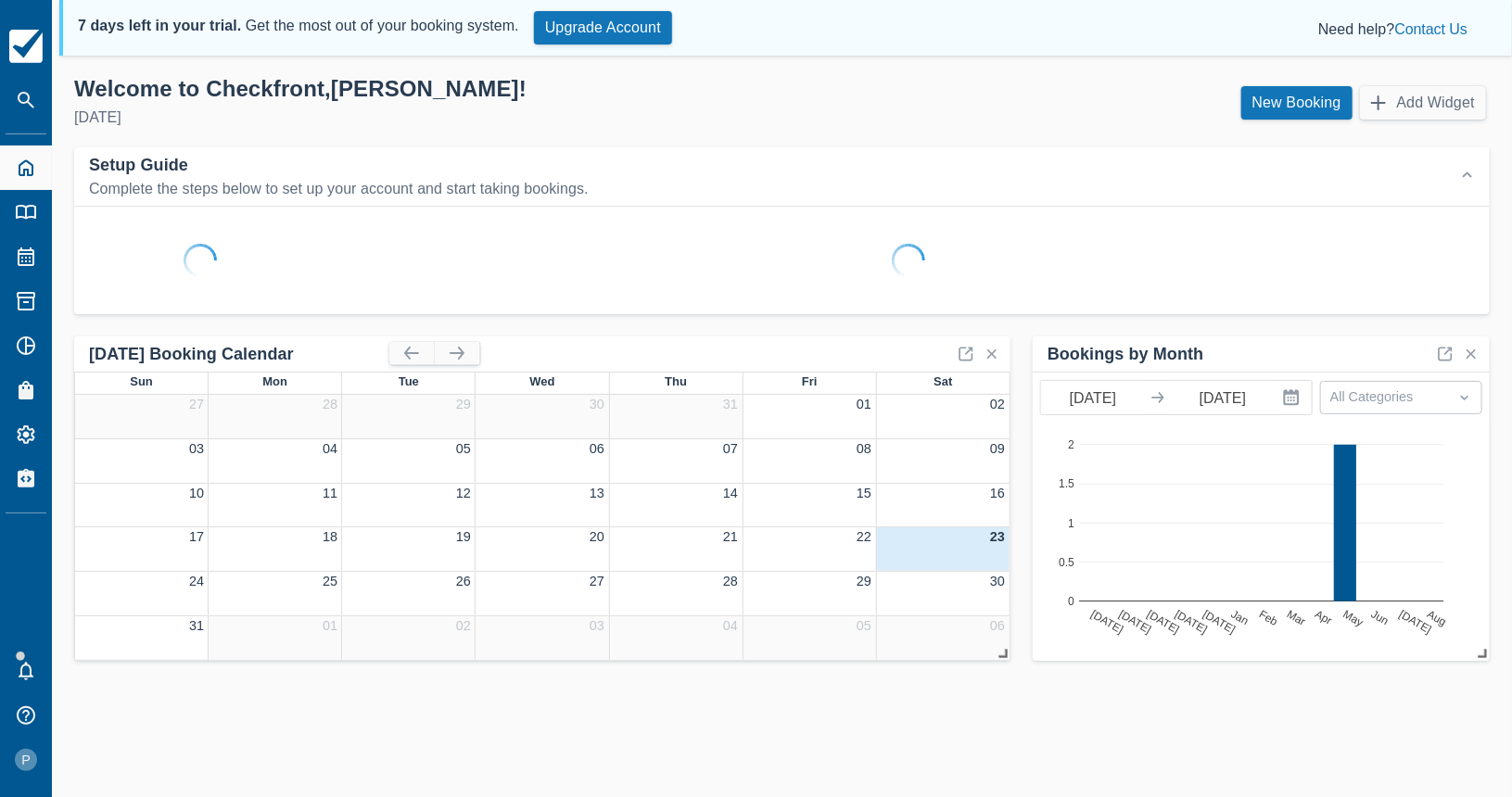
scroll to position [5, 0]
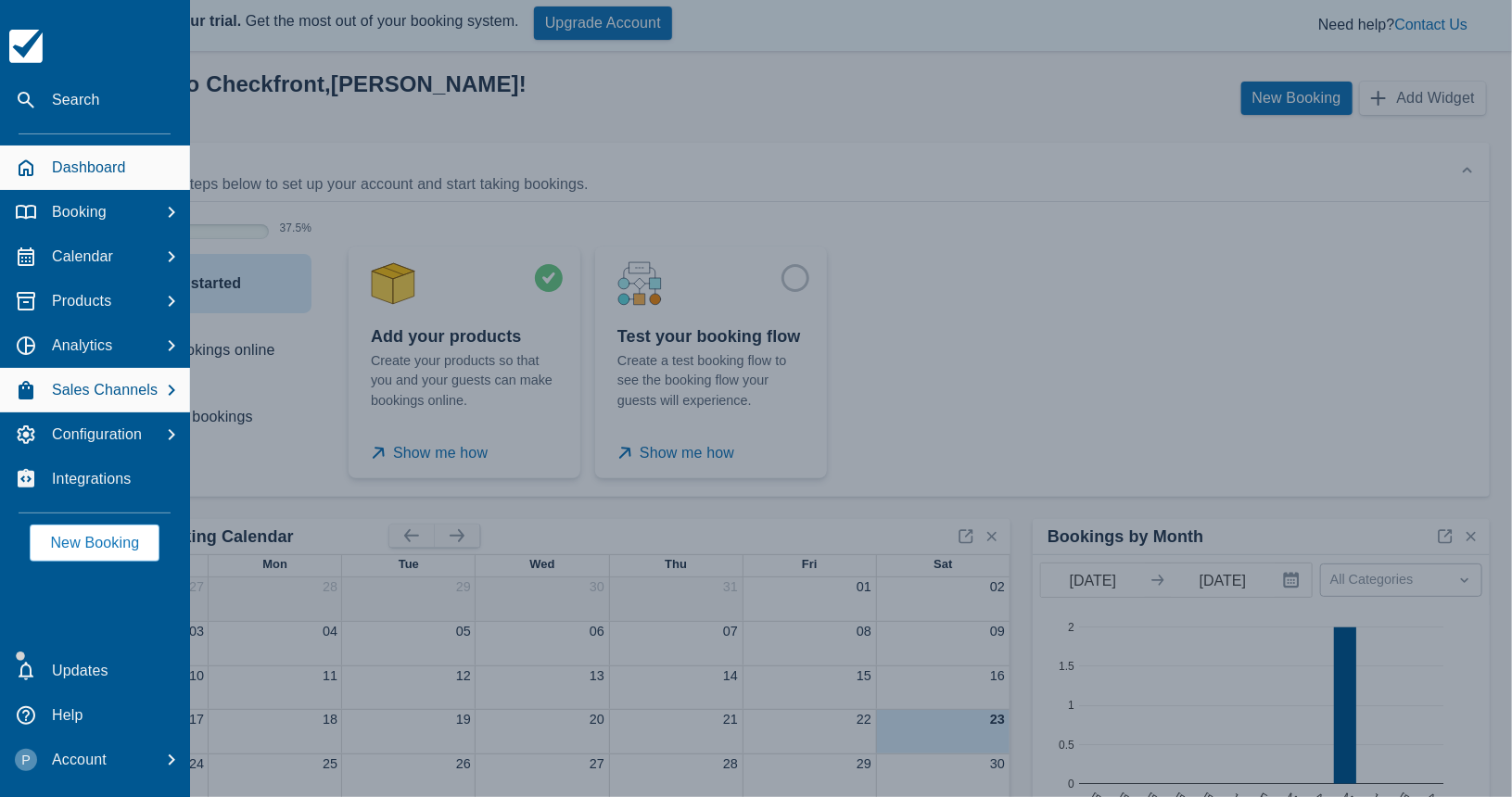
click at [35, 385] on icon "button" at bounding box center [26, 391] width 22 height 22
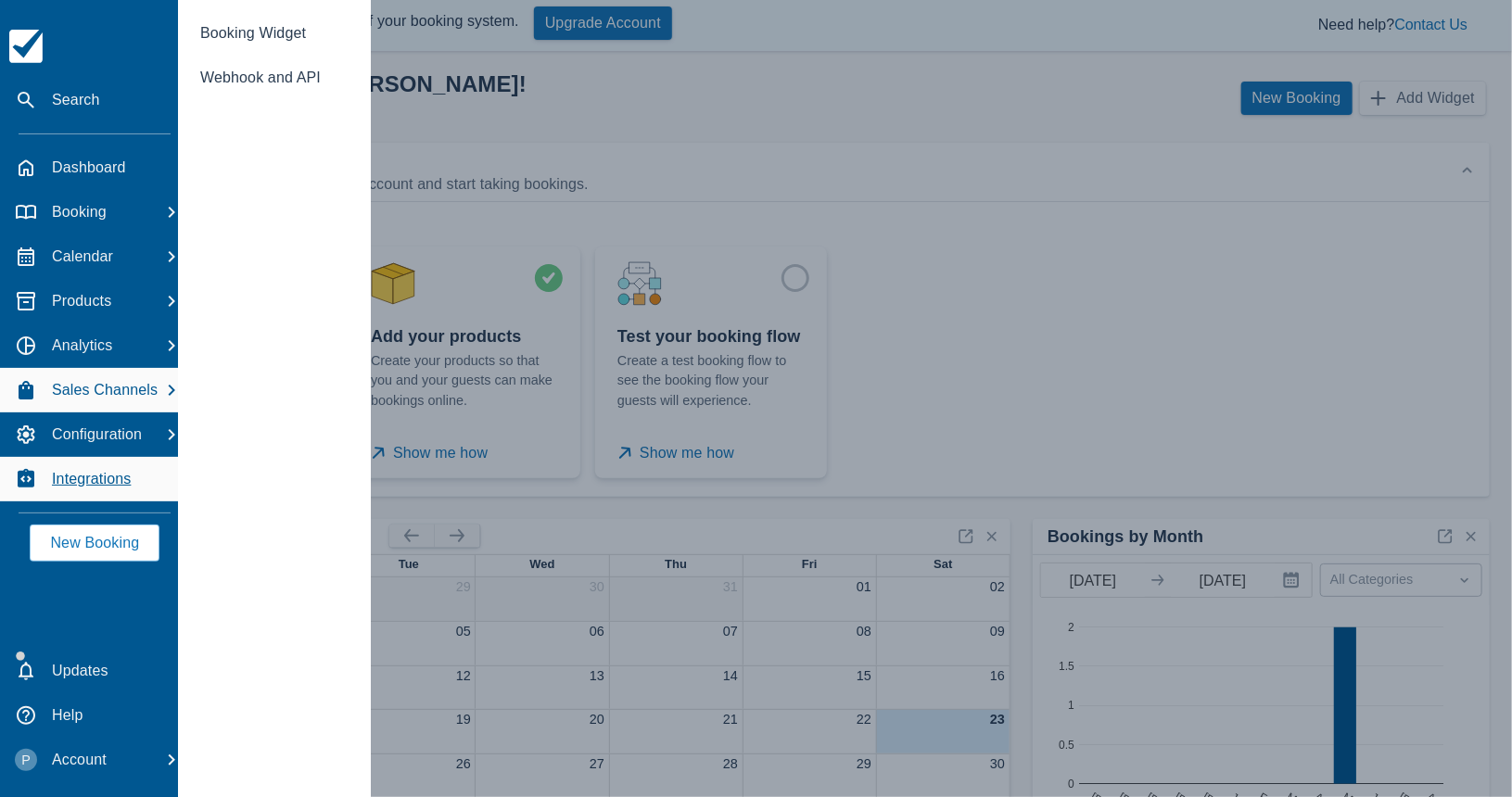
click at [119, 471] on p "Integrations" at bounding box center [91, 479] width 79 height 22
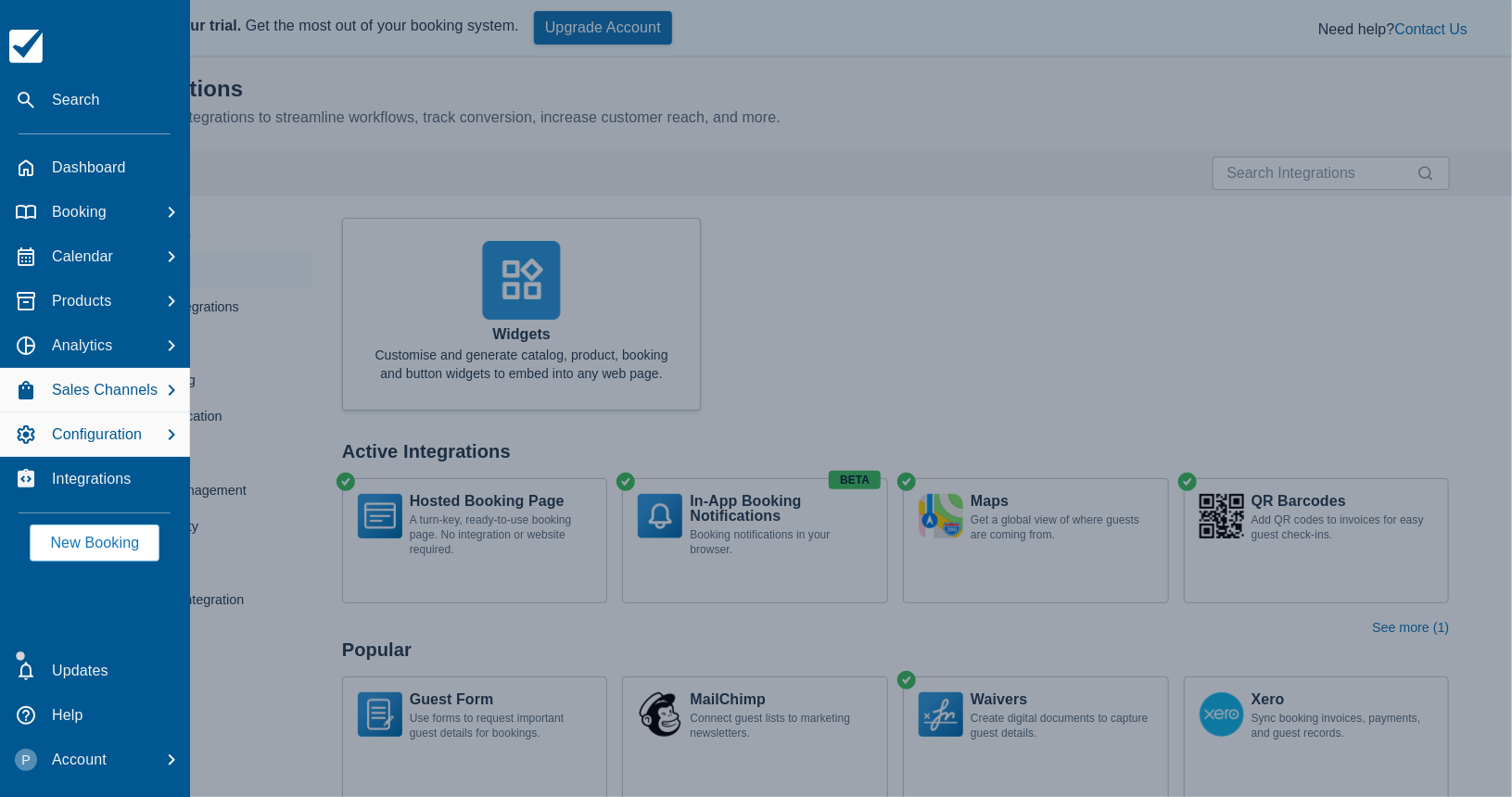
click at [66, 444] on p "Configuration" at bounding box center [97, 434] width 90 height 22
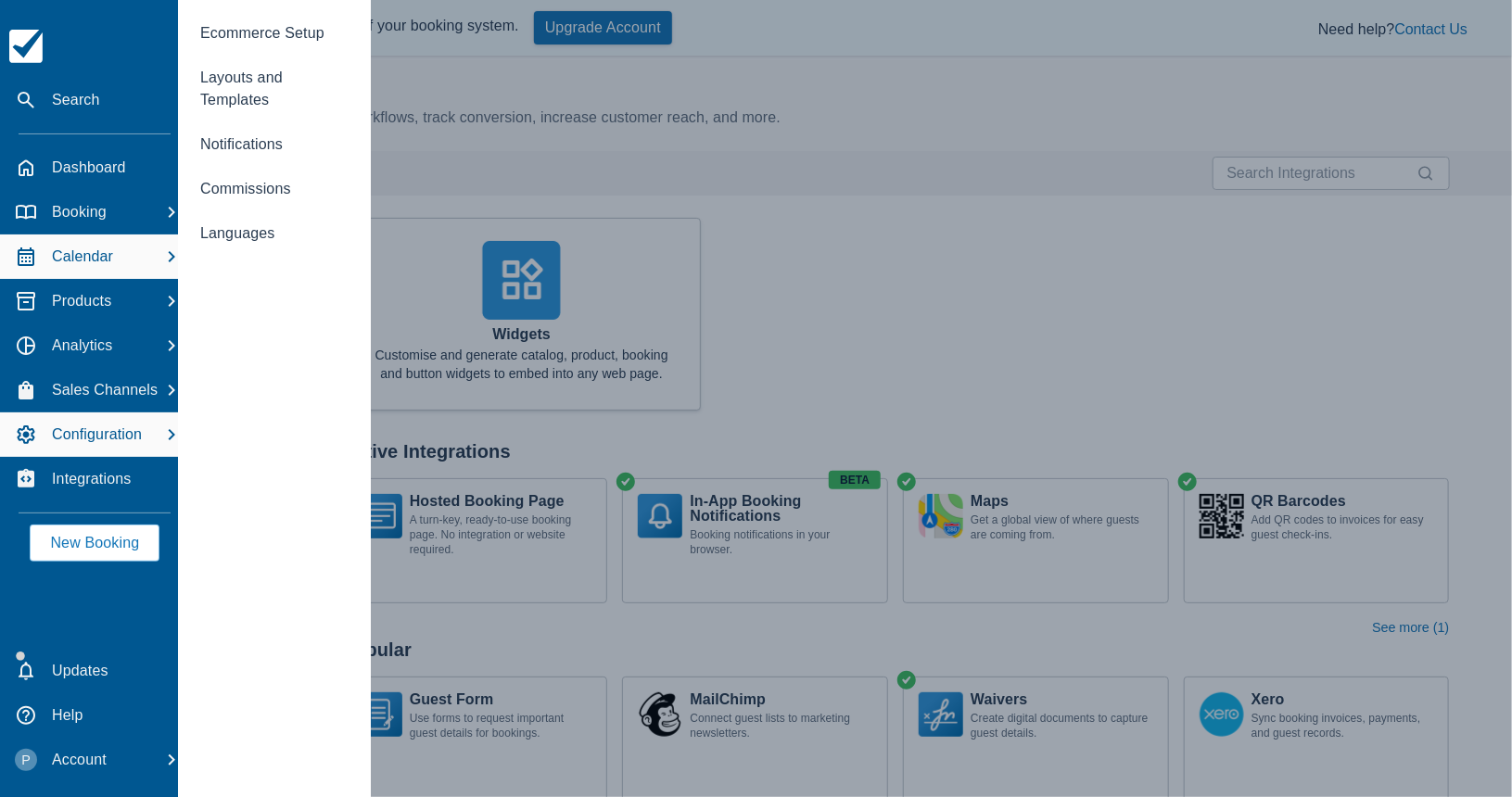
click at [104, 250] on p "Calendar" at bounding box center [83, 257] width 61 height 22
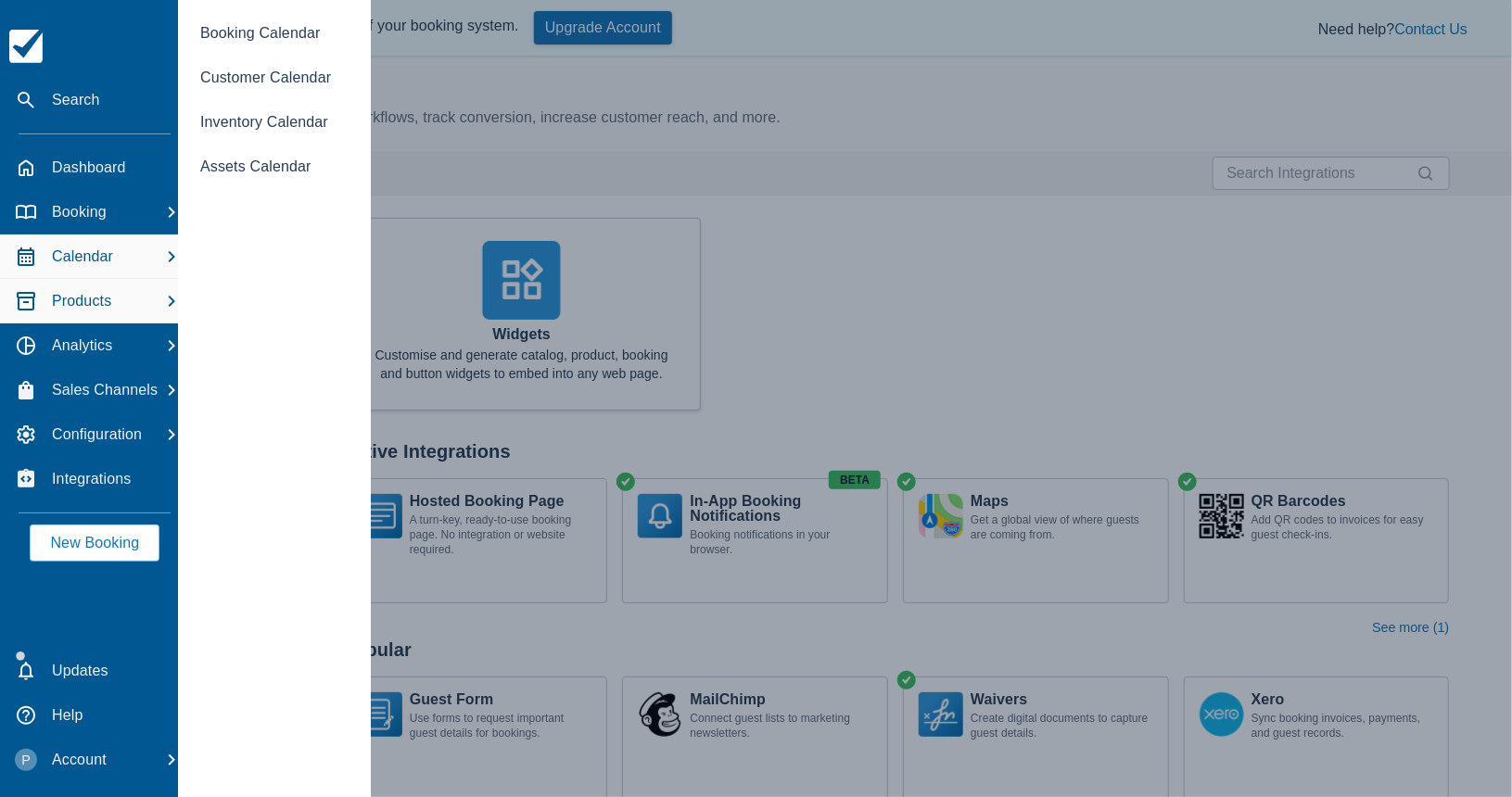
click at [98, 301] on p "Products" at bounding box center [82, 301] width 60 height 22
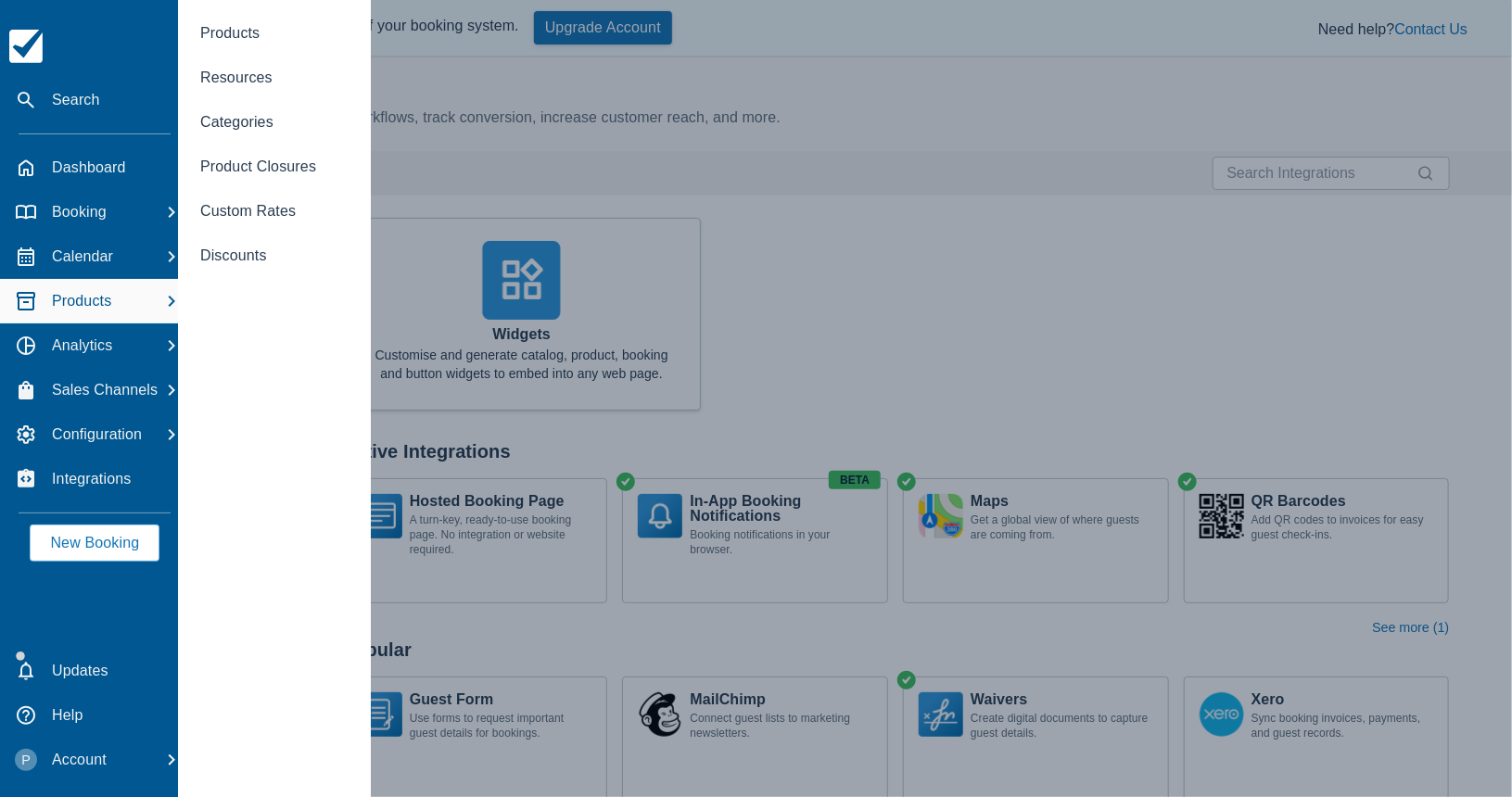
click at [31, 58] on icon at bounding box center [26, 46] width 33 height 33
